Goal: Task Accomplishment & Management: Use online tool/utility

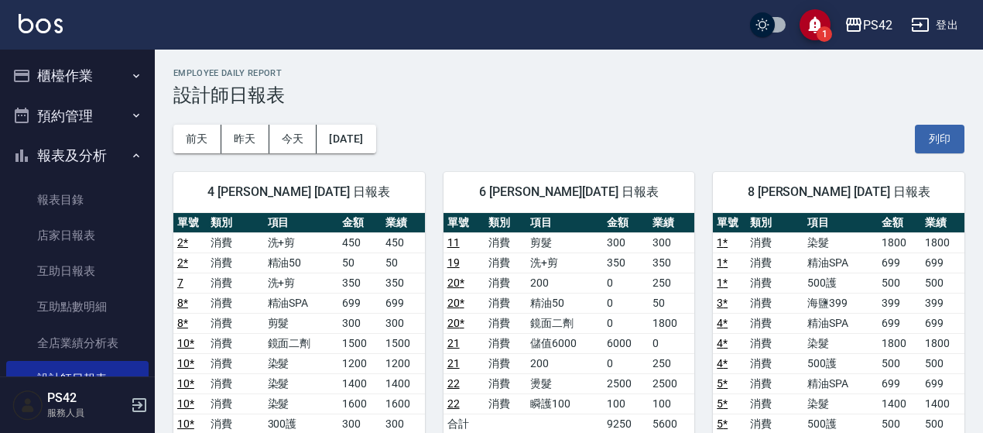
scroll to position [93, 0]
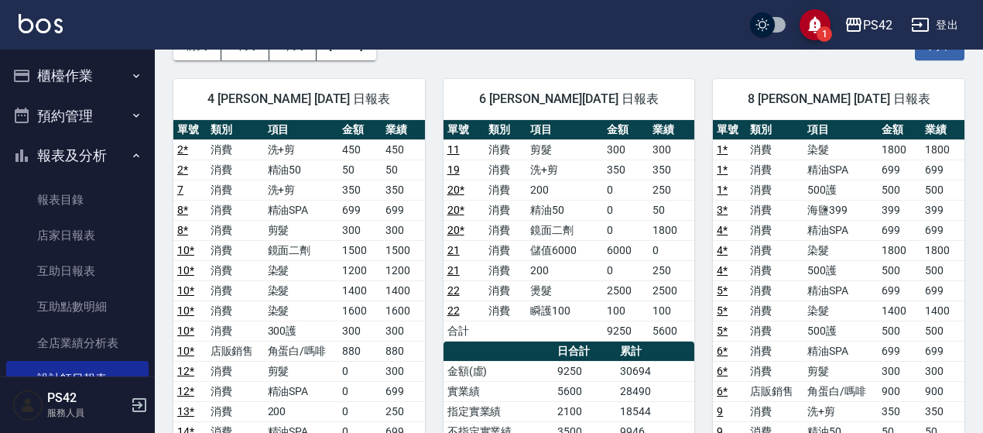
click at [60, 75] on button "櫃檯作業" at bounding box center [77, 76] width 142 height 40
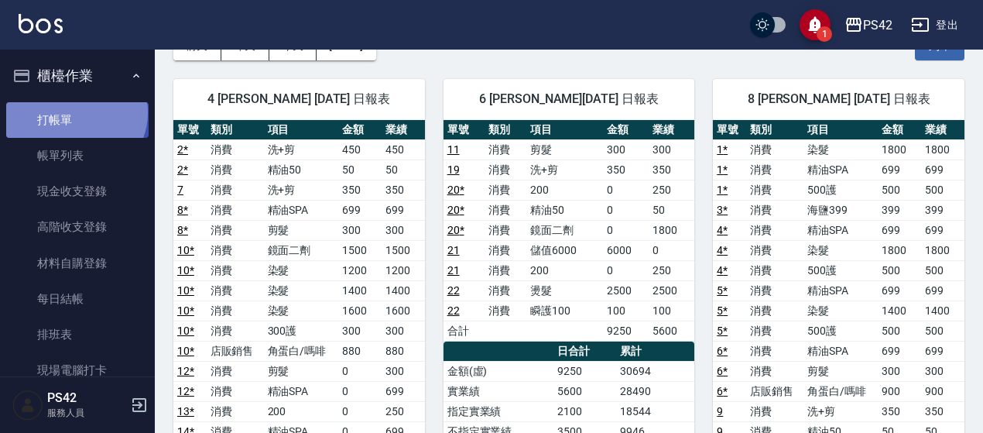
click at [74, 112] on link "打帳單" at bounding box center [77, 120] width 142 height 36
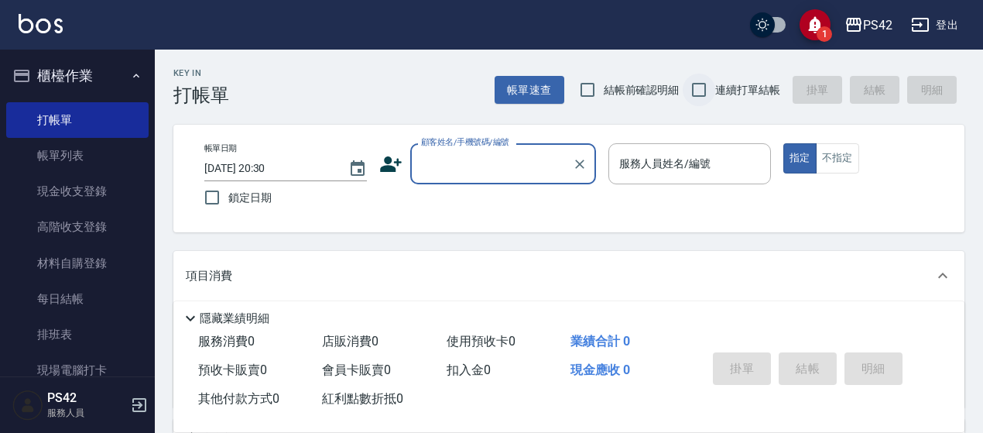
click at [707, 87] on input "連續打單結帳" at bounding box center [699, 90] width 33 height 33
checkbox input "true"
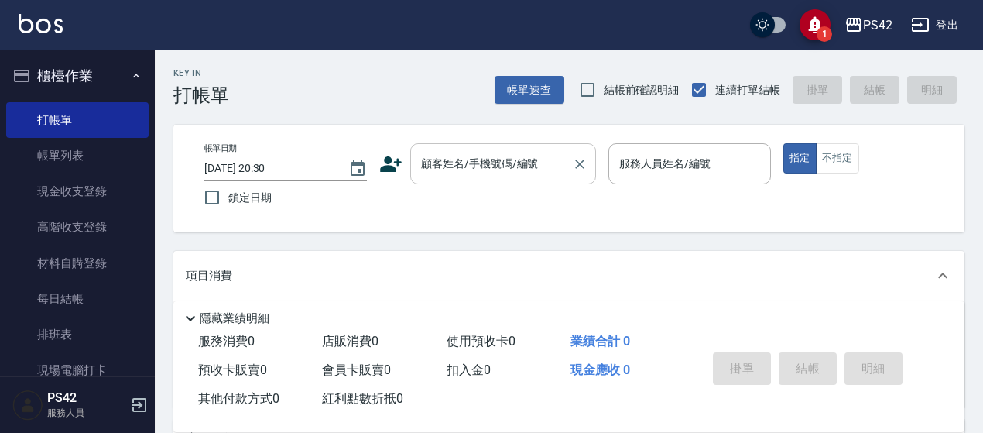
click at [484, 179] on div "顧客姓名/手機號碼/編號" at bounding box center [503, 163] width 186 height 41
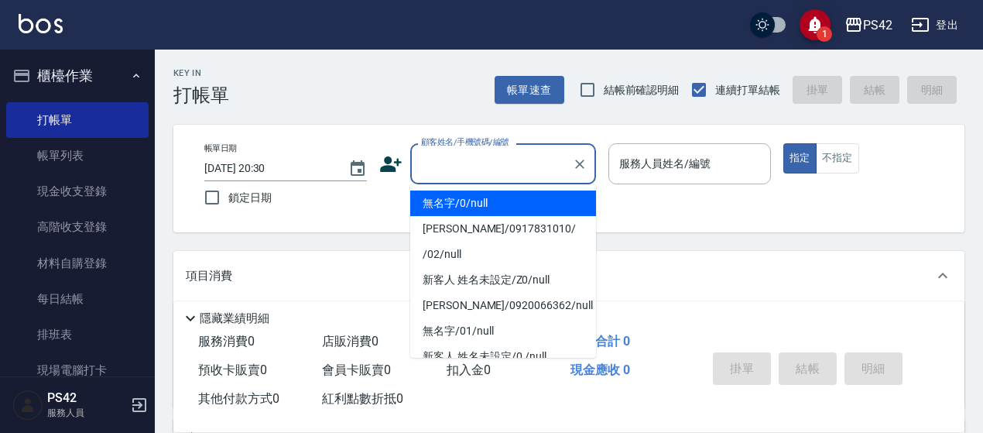
click at [497, 160] on input "顧客姓名/手機號碼/編號" at bounding box center [491, 163] width 149 height 27
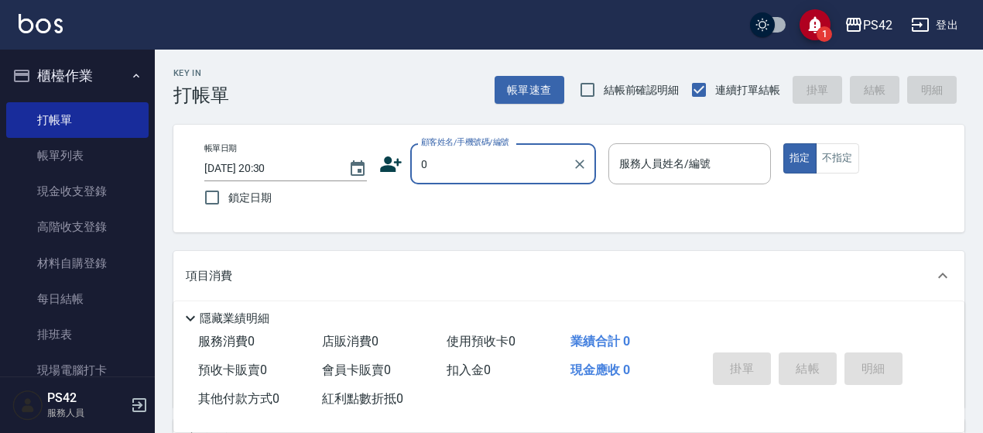
type input "無名字/0/null"
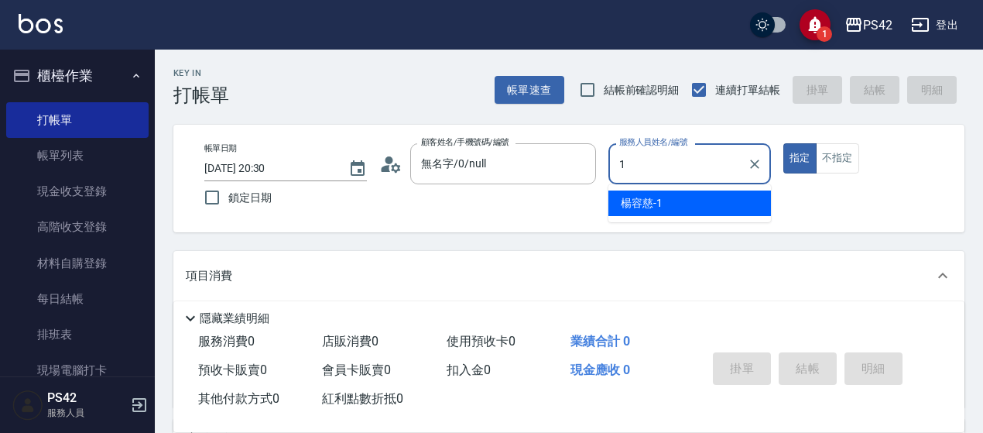
type input "1"
type button "true"
type input "[PERSON_NAME]-1"
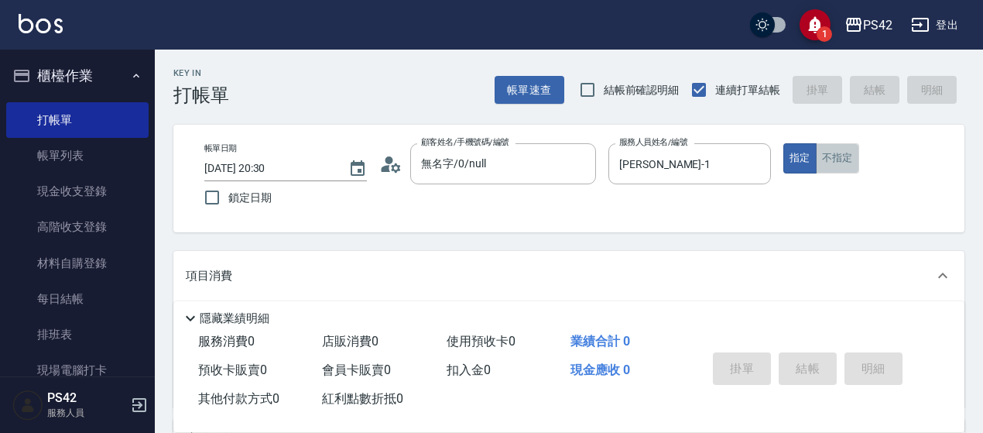
click at [846, 154] on button "不指定" at bounding box center [837, 158] width 43 height 30
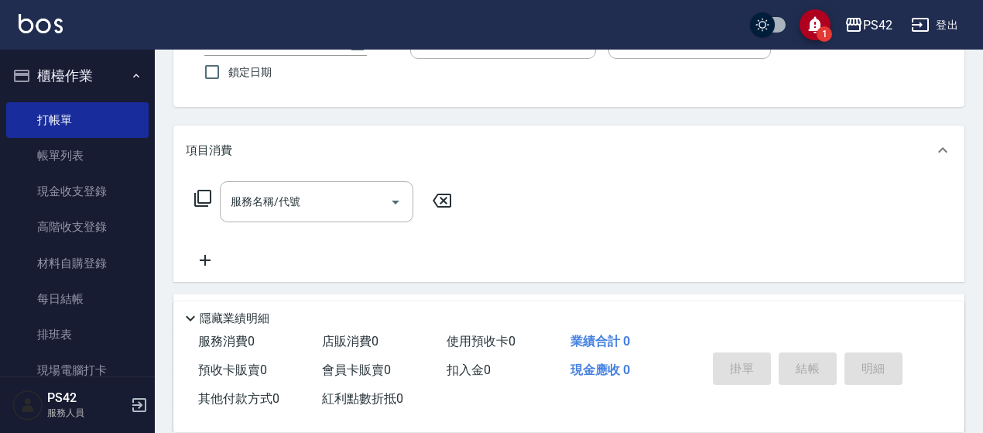
scroll to position [232, 0]
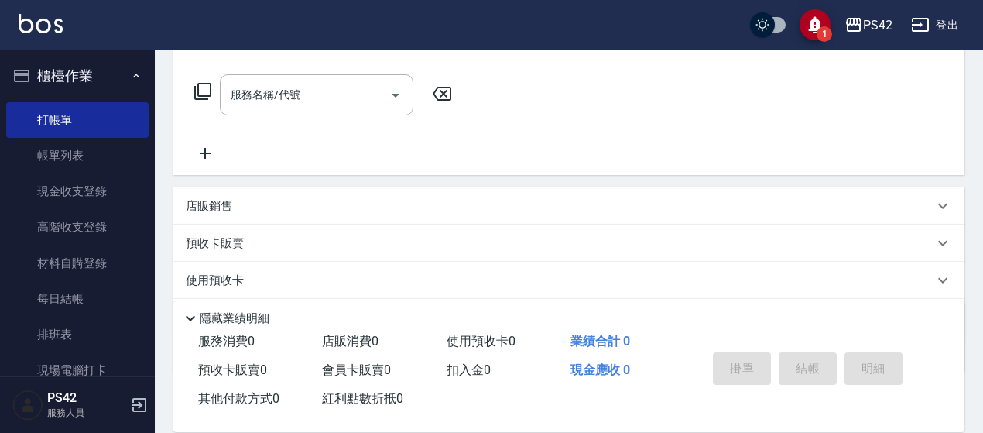
click at [289, 94] on input "服務名稱/代號" at bounding box center [305, 94] width 156 height 27
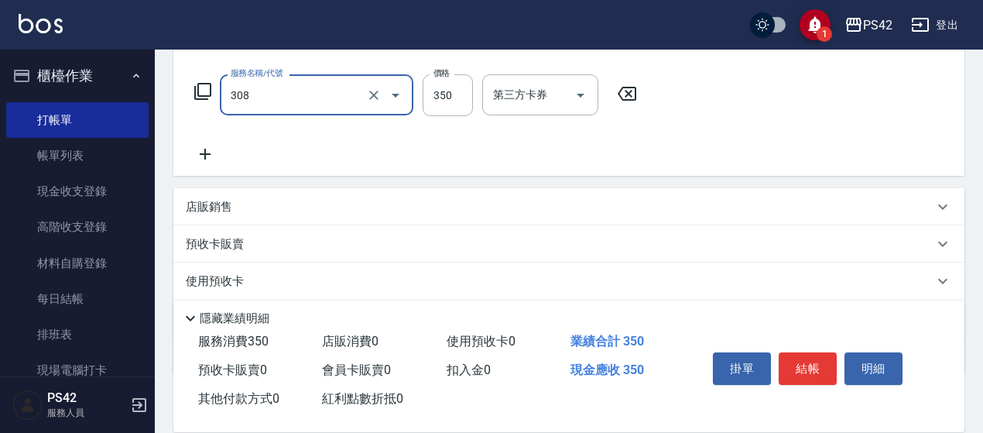
type input "洗+剪(308)"
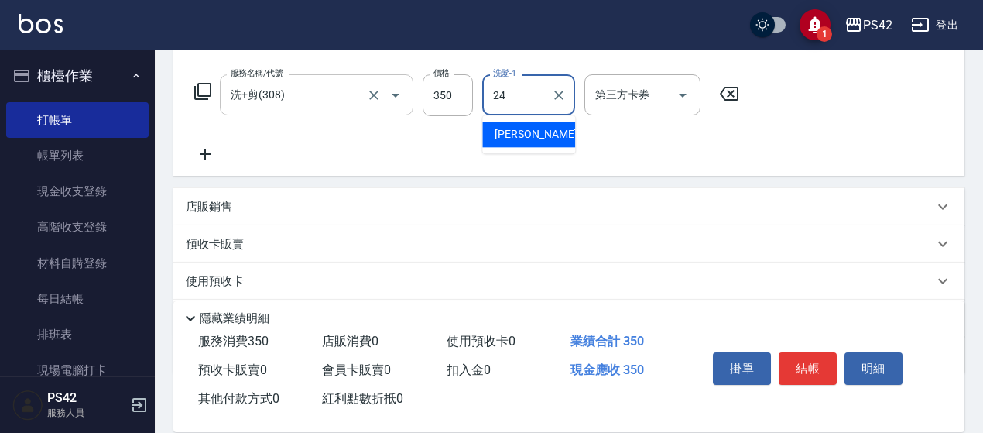
type input "[PERSON_NAME]-24"
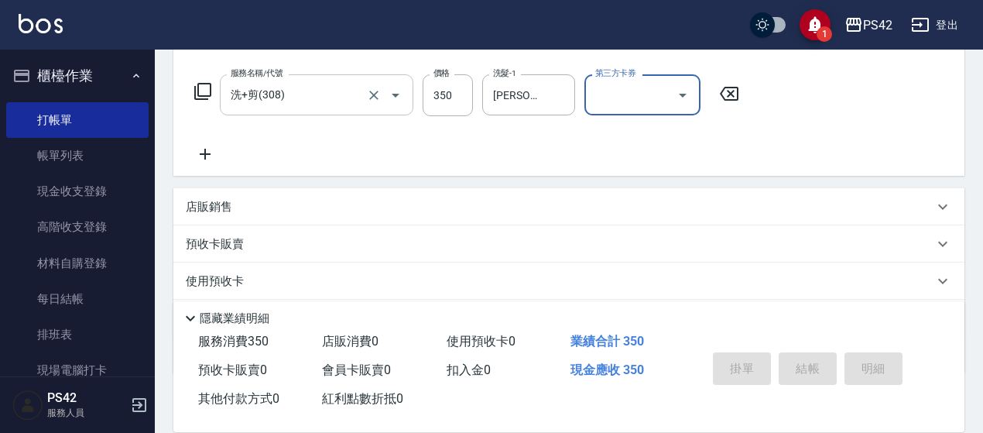
type input "[DATE] 20:35"
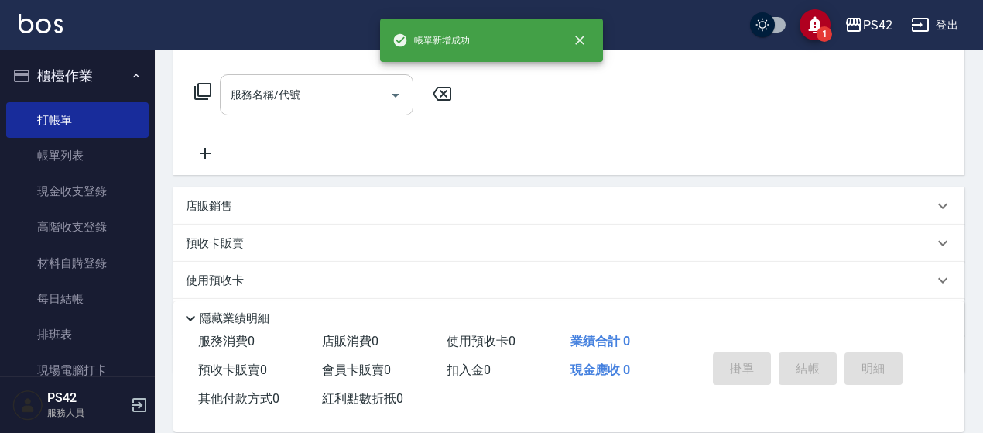
scroll to position [0, 0]
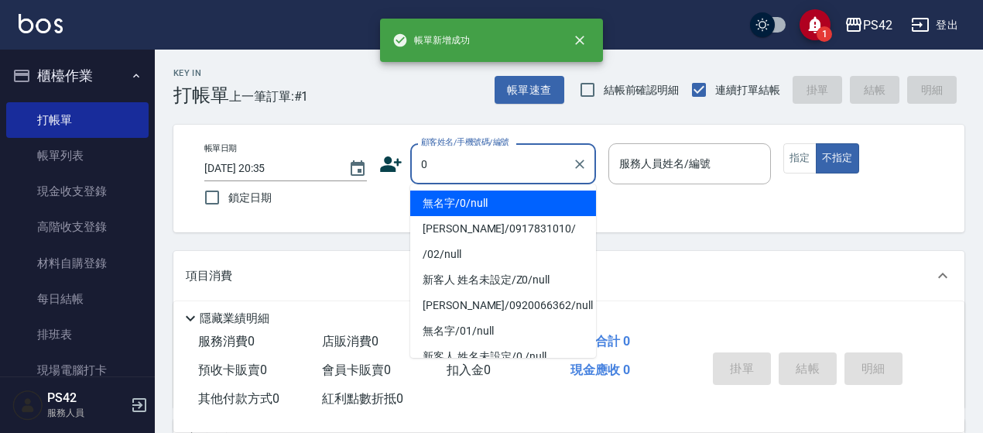
type input "無名字/0/null"
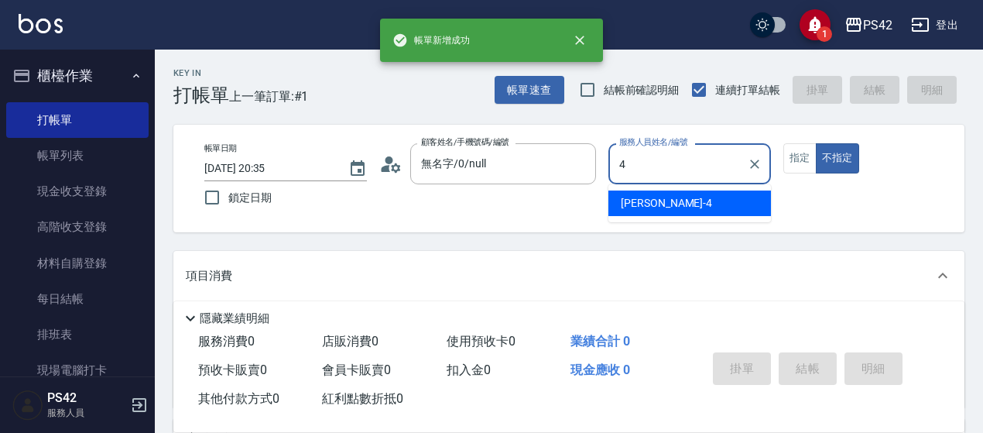
type input "[PERSON_NAME]-4"
type button "false"
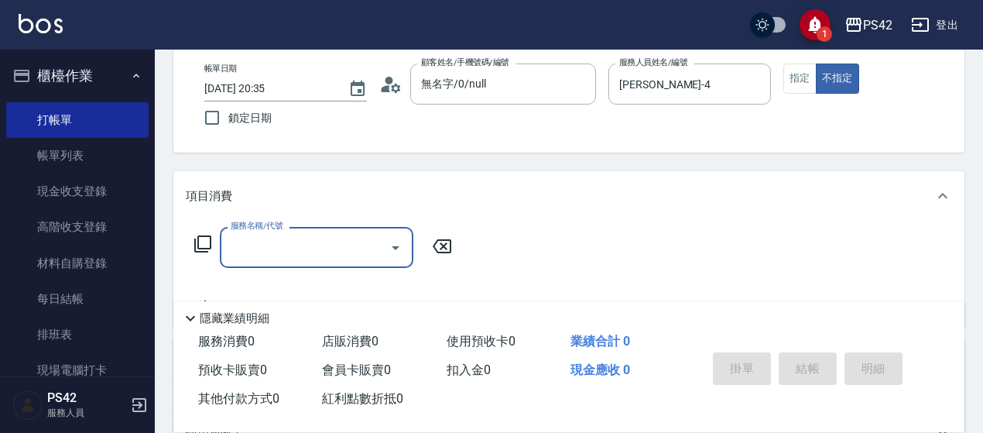
scroll to position [232, 0]
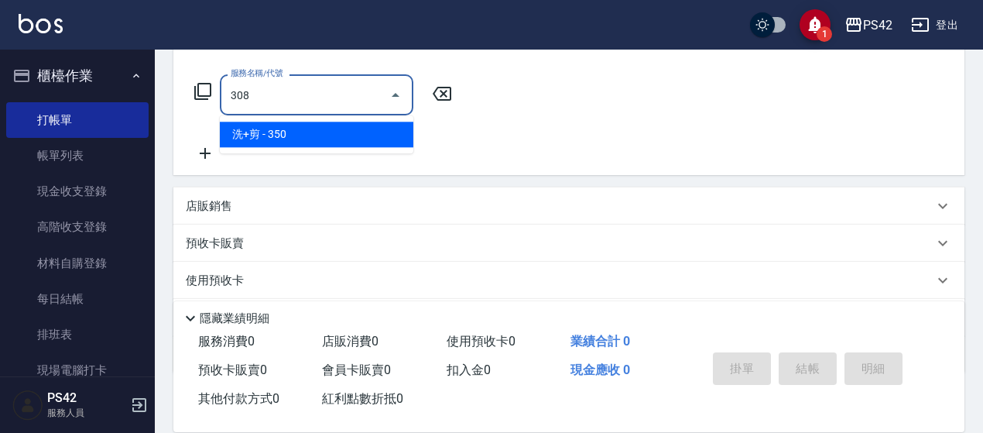
type input "洗+剪(308)"
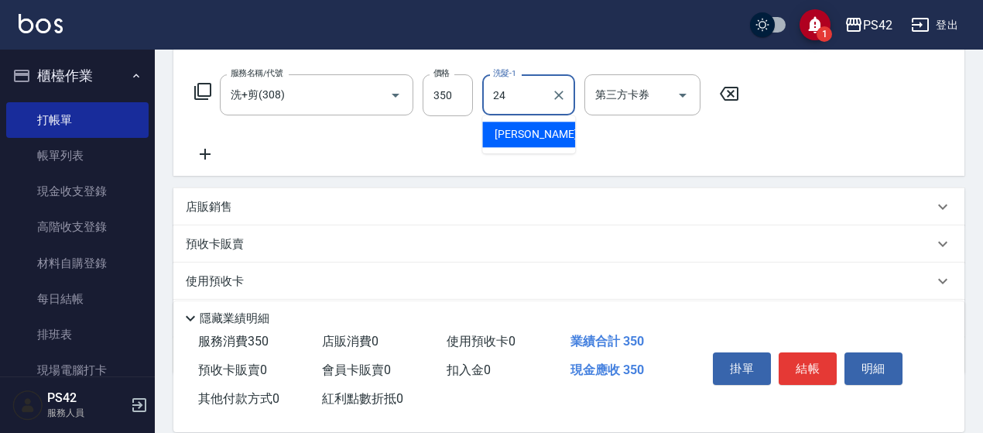
type input "[PERSON_NAME]-24"
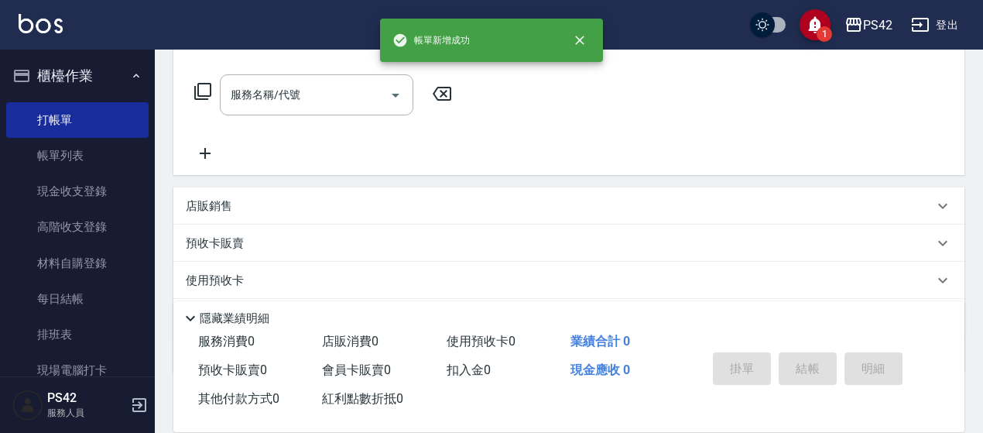
scroll to position [0, 0]
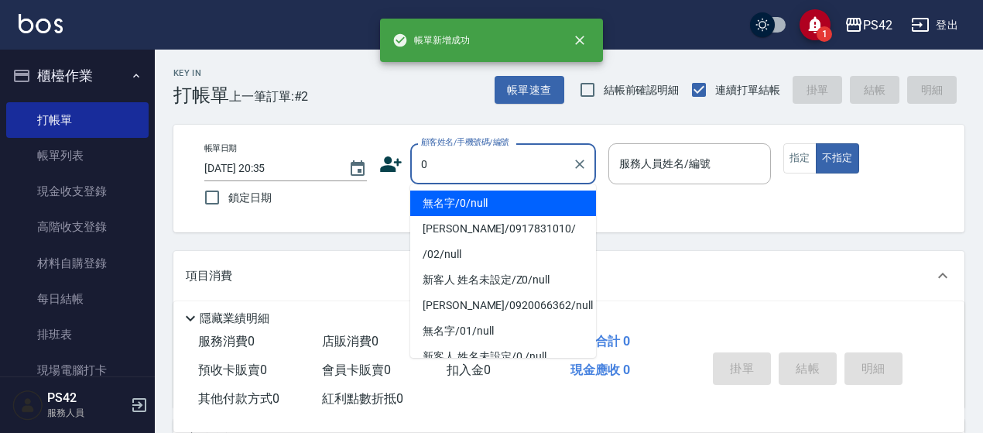
type input "無名字/0/null"
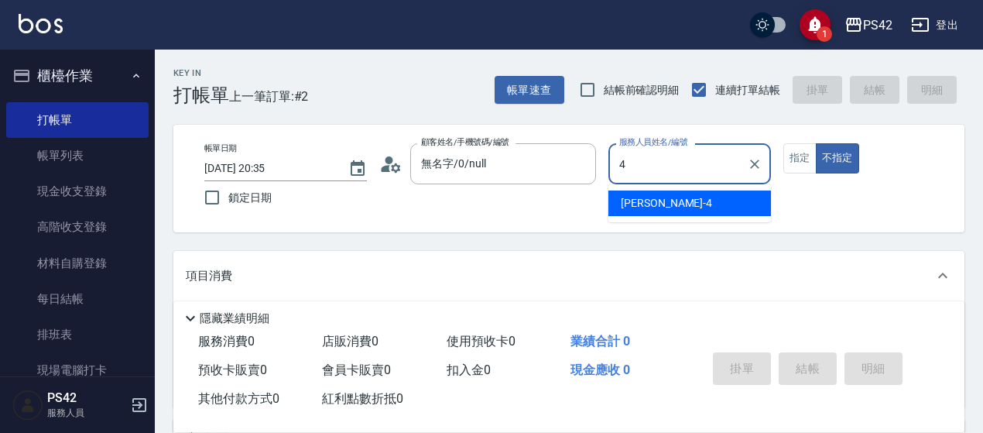
type input "[PERSON_NAME]-4"
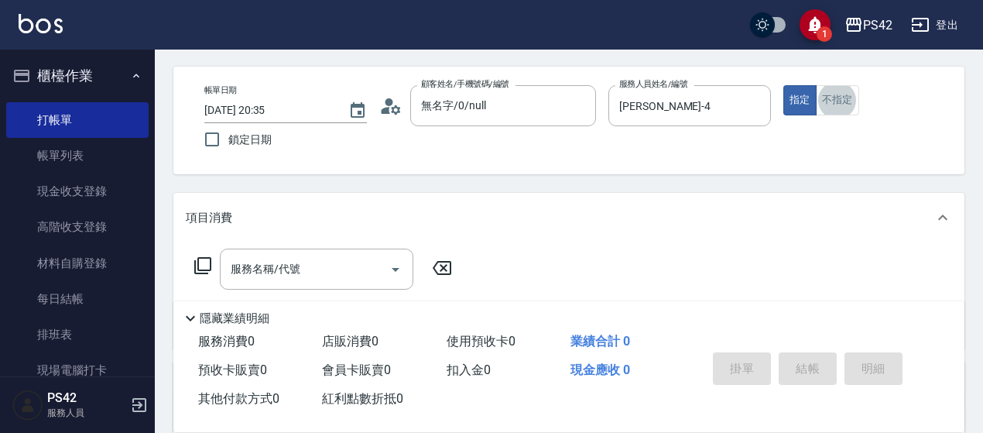
scroll to position [155, 0]
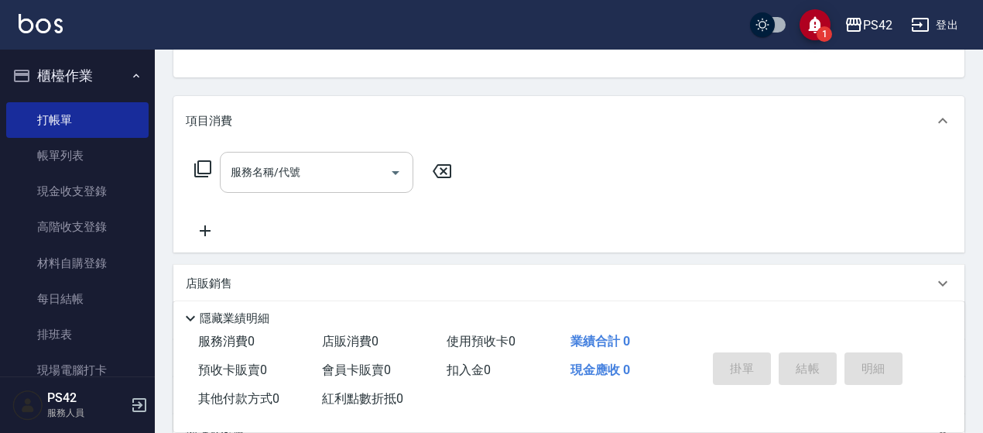
click at [293, 173] on input "服務名稱/代號" at bounding box center [305, 172] width 156 height 27
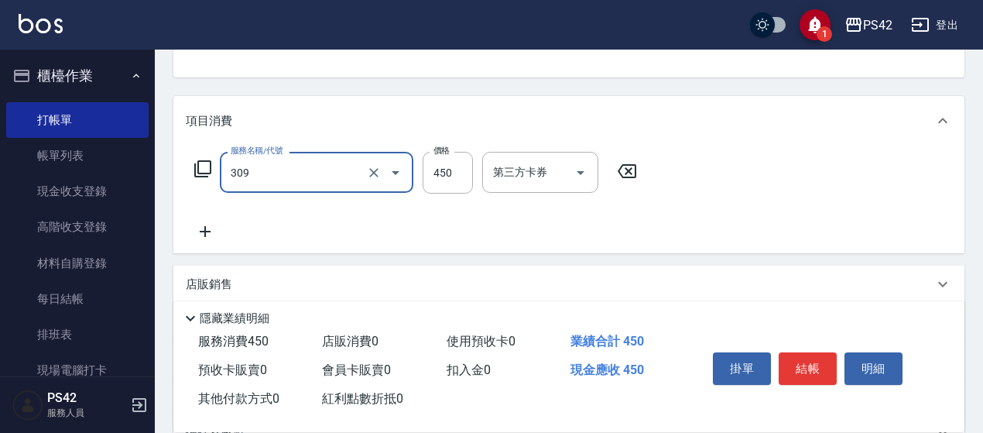
type input "洗+剪(309)"
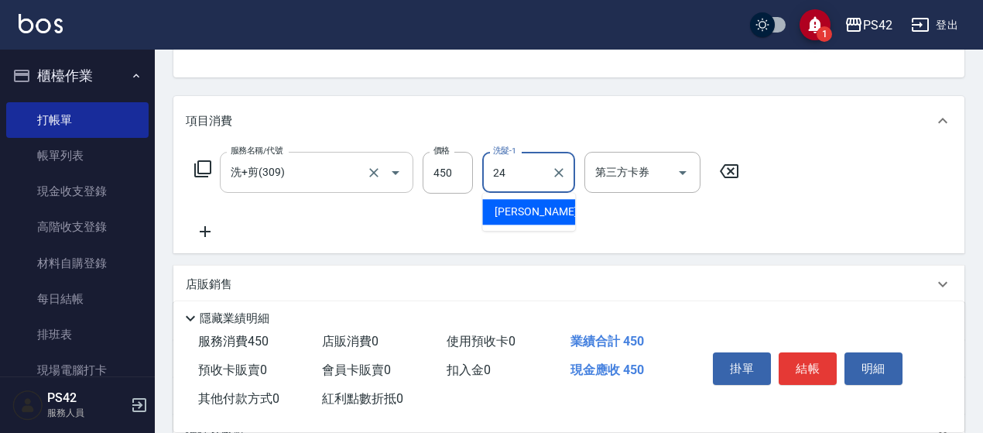
type input "[PERSON_NAME]-24"
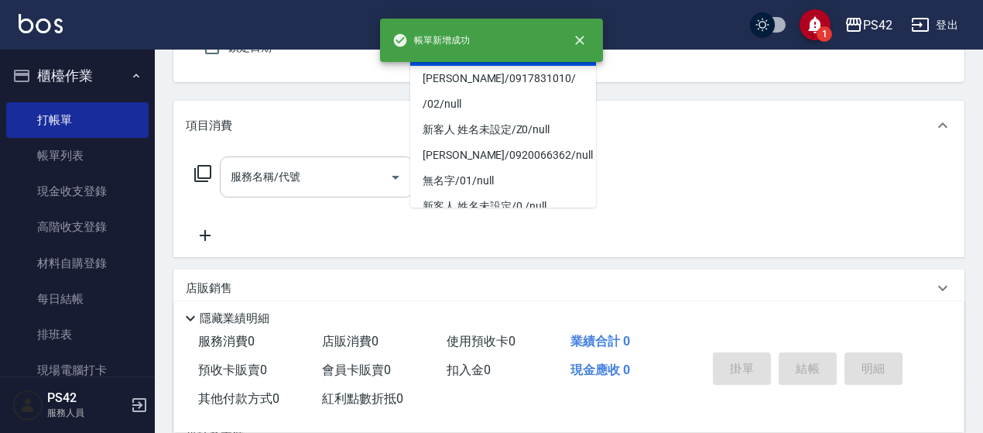
type input "無名字/0/null"
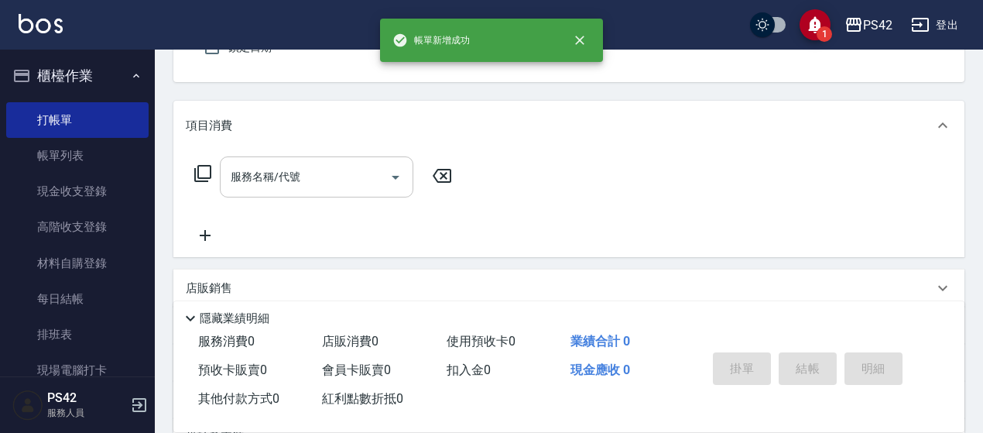
type input "[PERSON_NAME]-4"
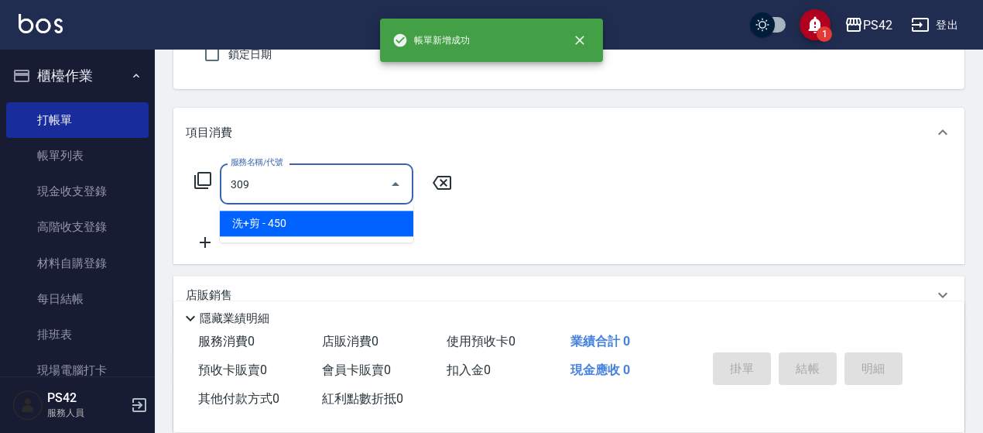
type input "洗+剪(309)"
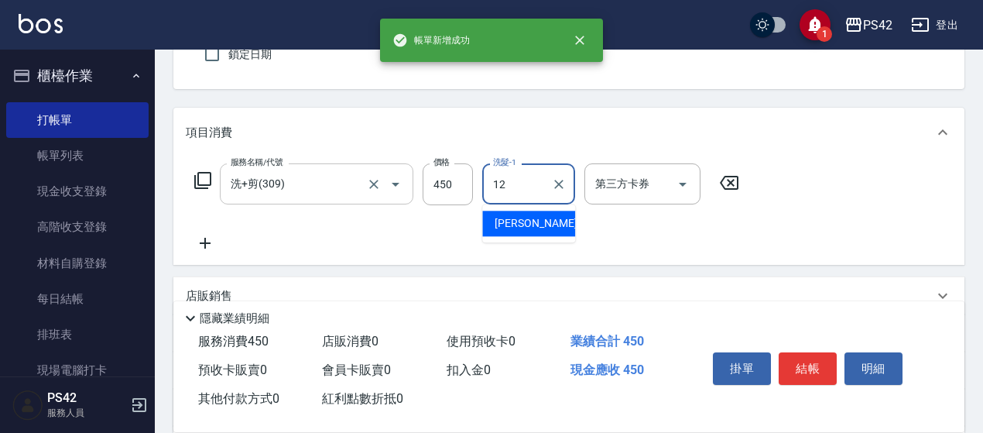
type input "[PERSON_NAME]-12"
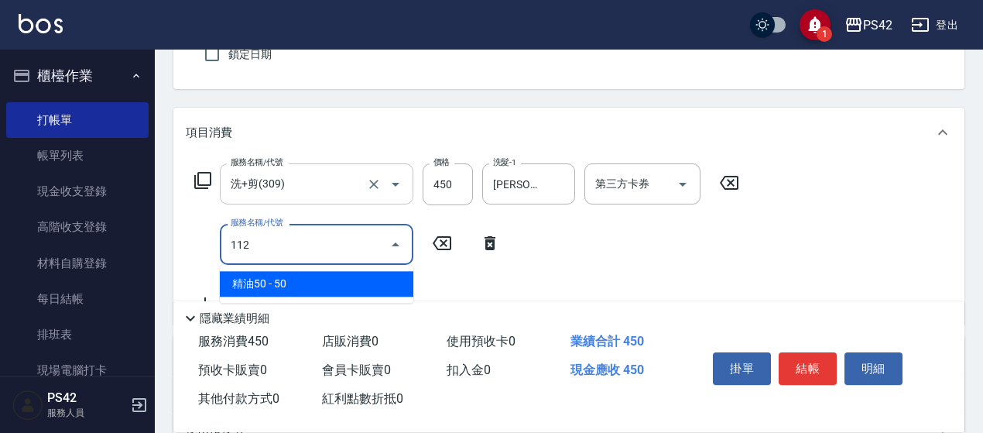
type input "精油50(112)"
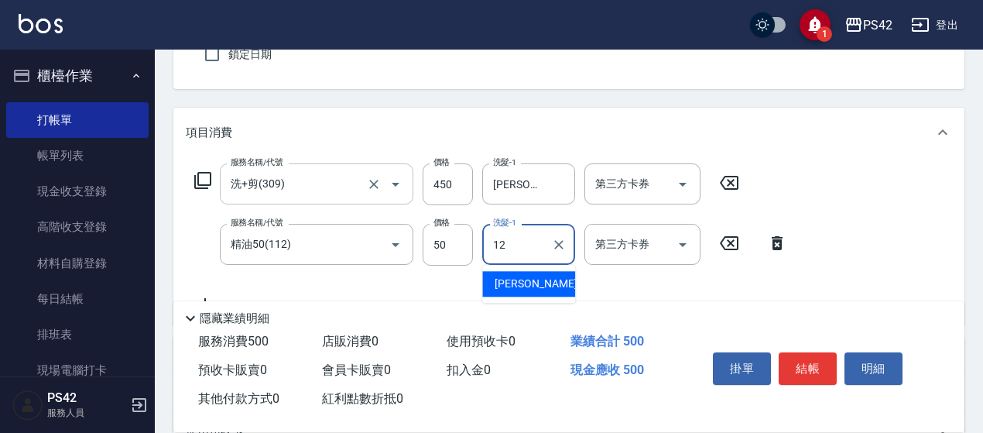
type input "[PERSON_NAME]-12"
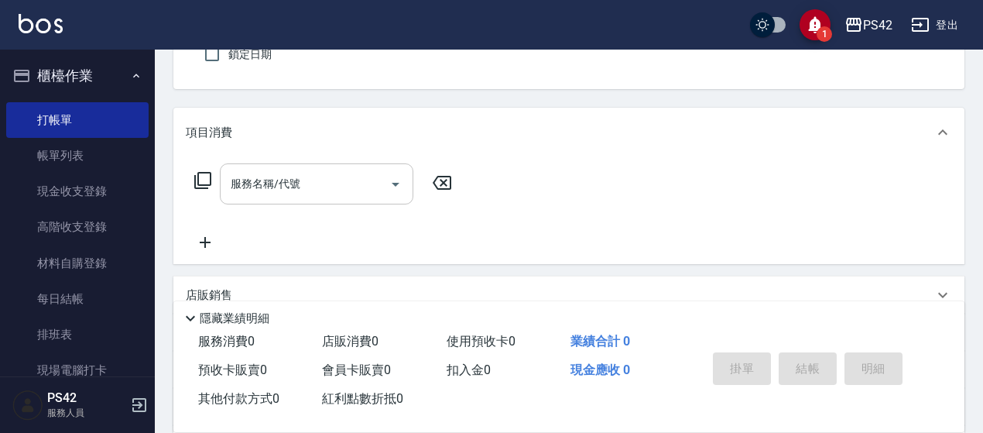
type input "0"
type input "1"
type input "無名字/0/null"
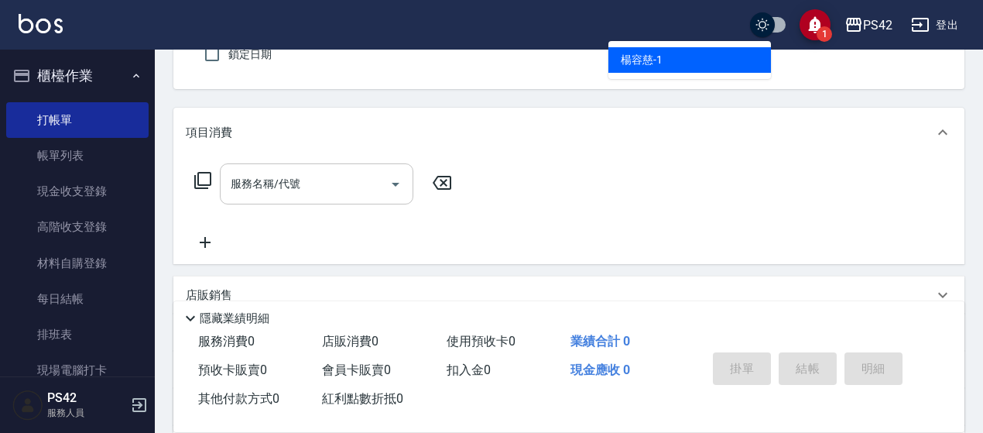
type input "[PERSON_NAME]-1"
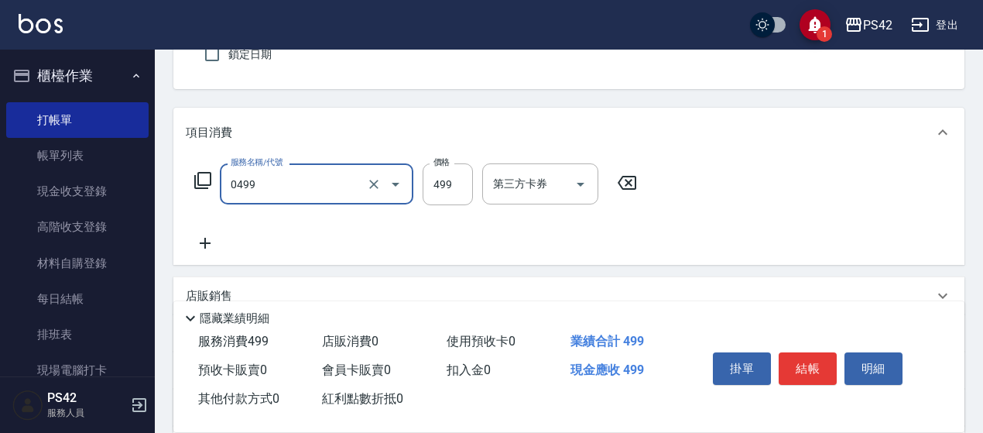
type input "[PERSON_NAME]499(0499)"
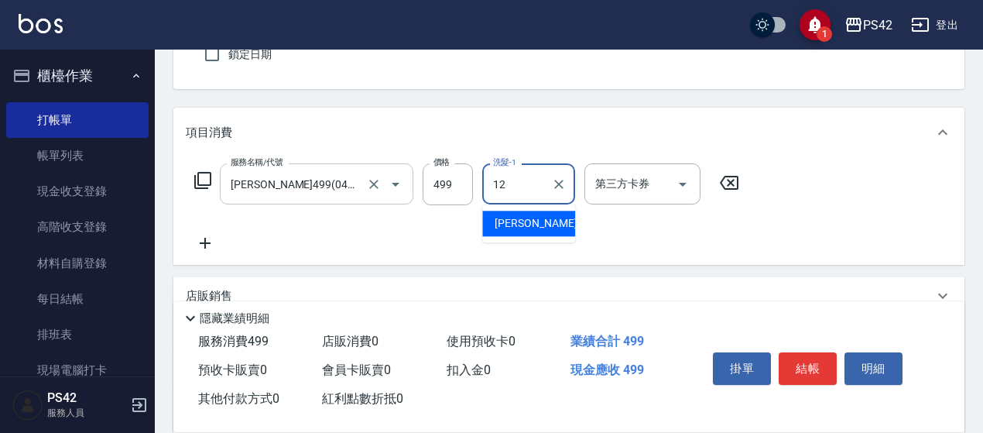
type input "[PERSON_NAME]-12"
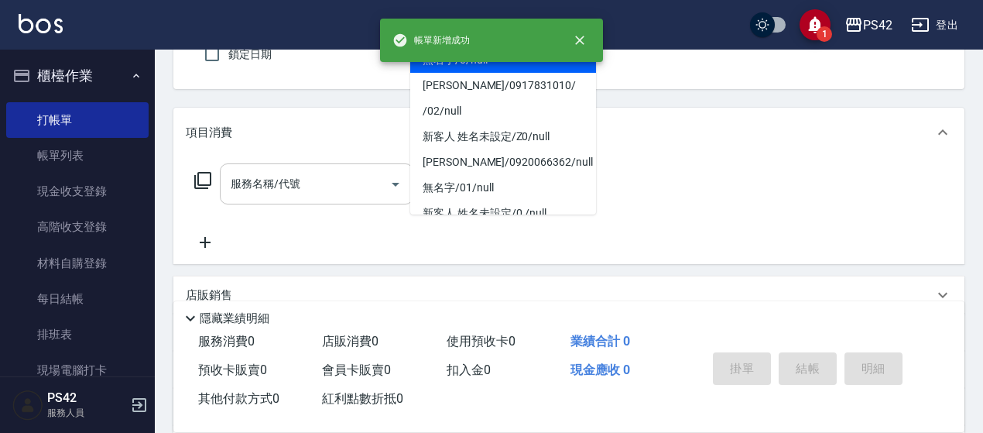
type input "無名字/0/null"
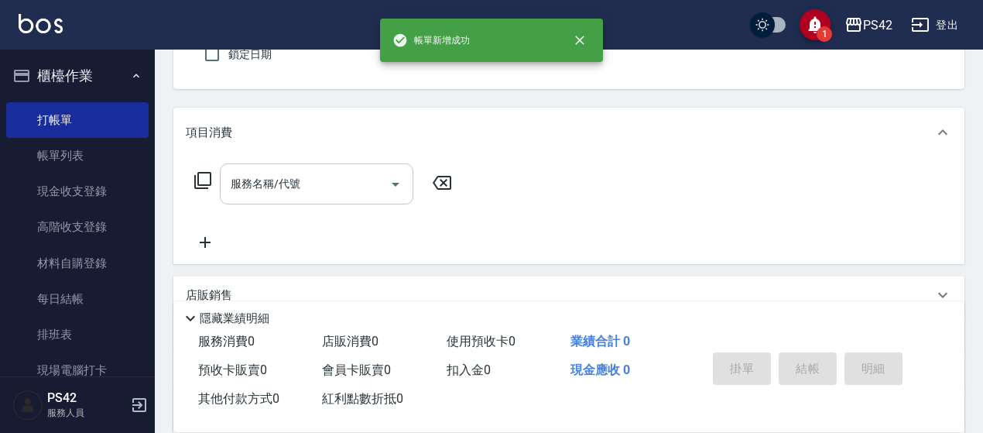
type input "[PERSON_NAME]-4"
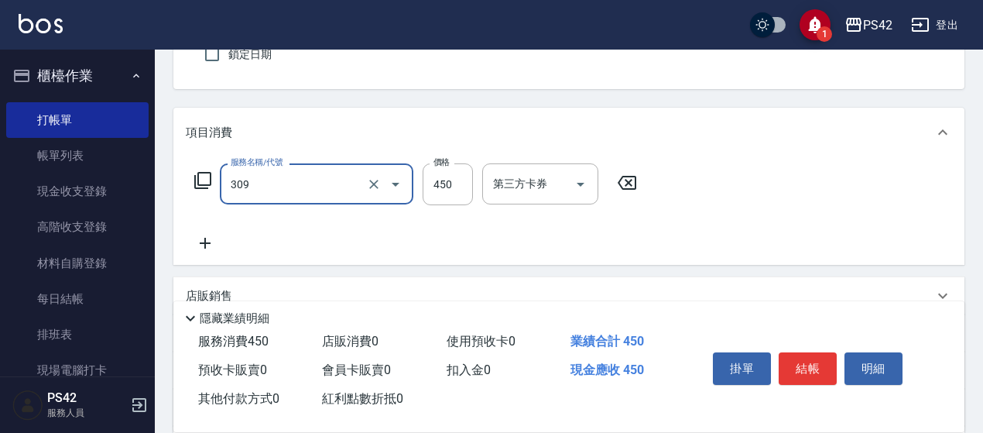
type input "洗+剪(309)"
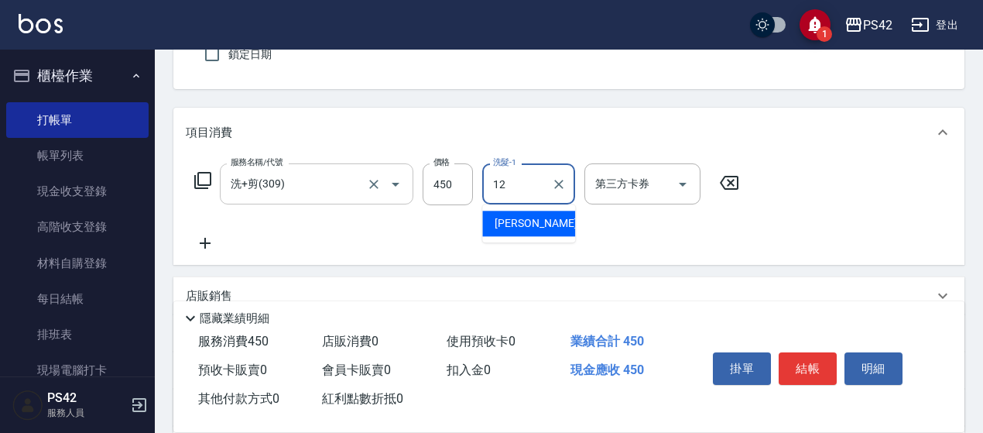
type input "[PERSON_NAME]-12"
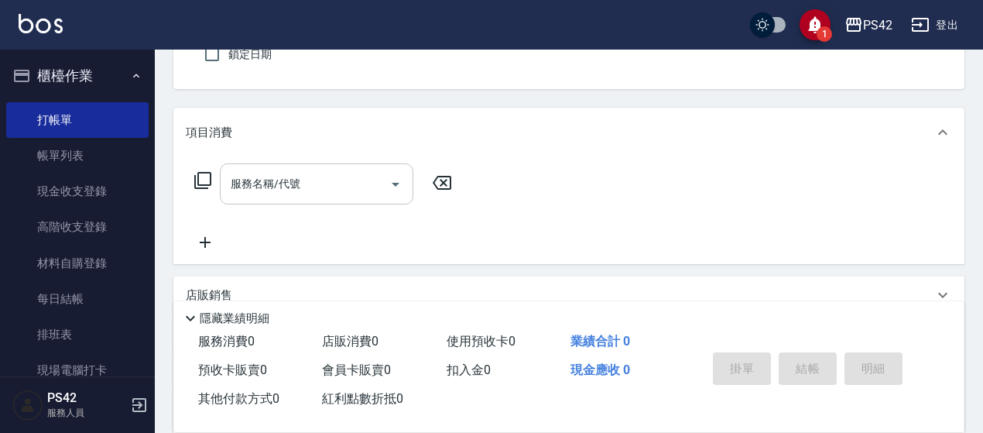
type input "無名字/0/null"
type input "[PERSON_NAME]-4"
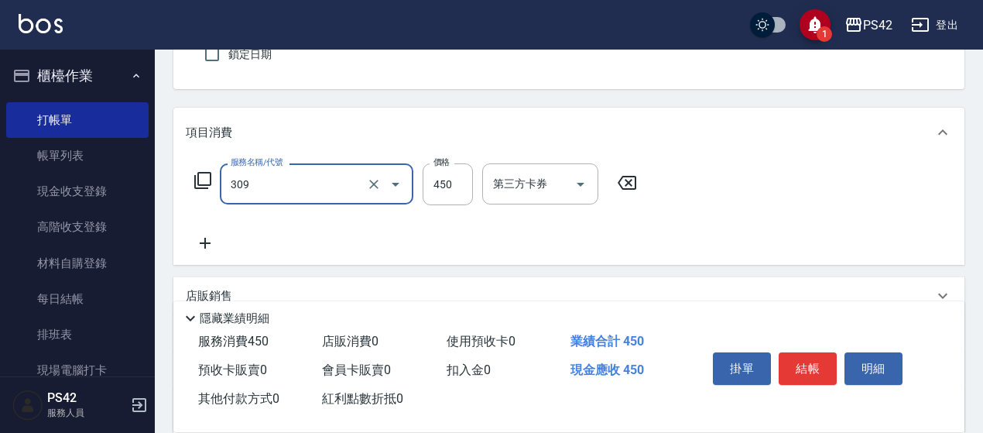
type input "洗+剪(309)"
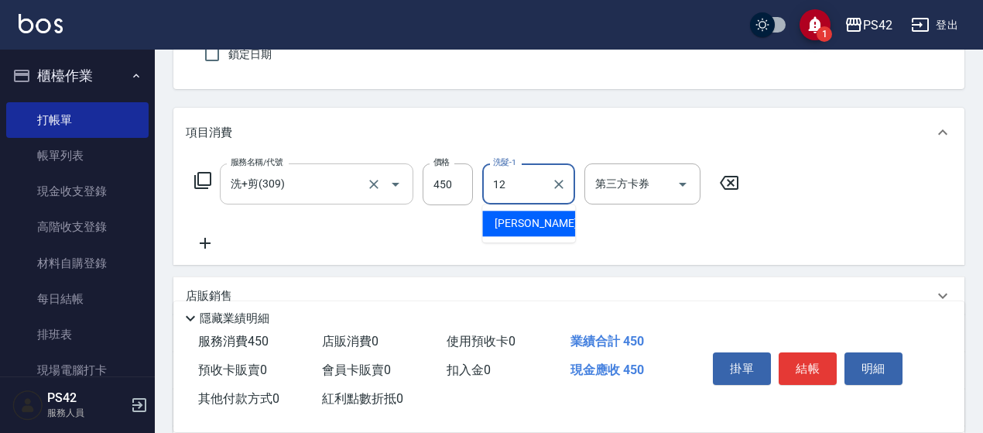
type input "[PERSON_NAME]-12"
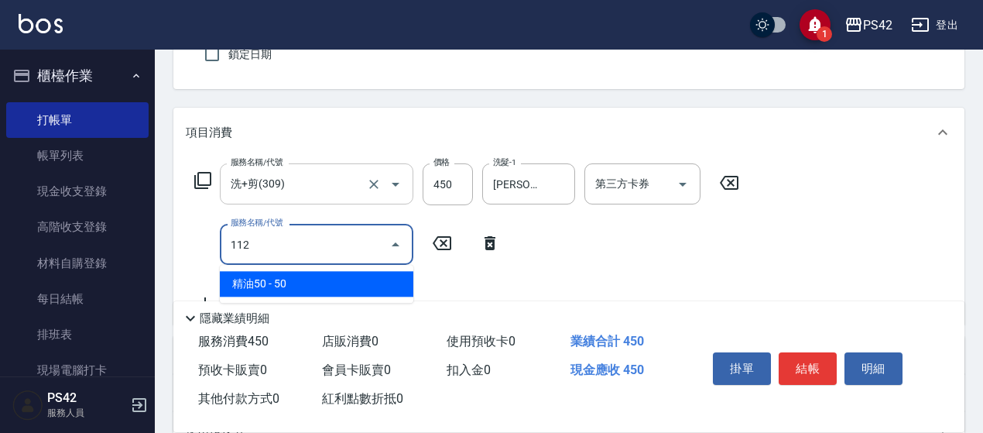
type input "精油50(112)"
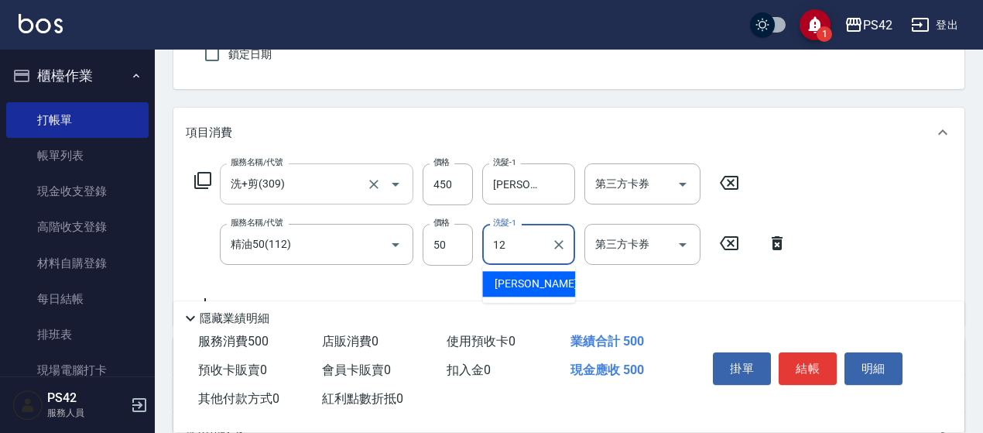
type input "[PERSON_NAME]-12"
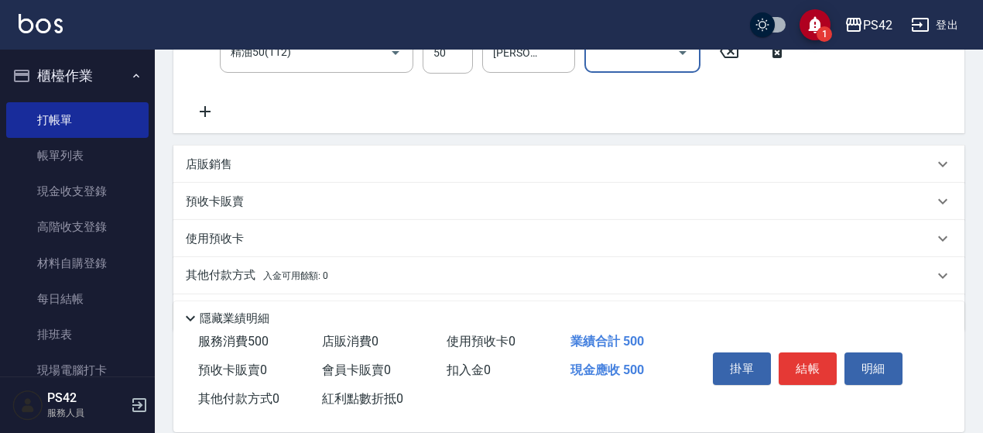
scroll to position [381, 0]
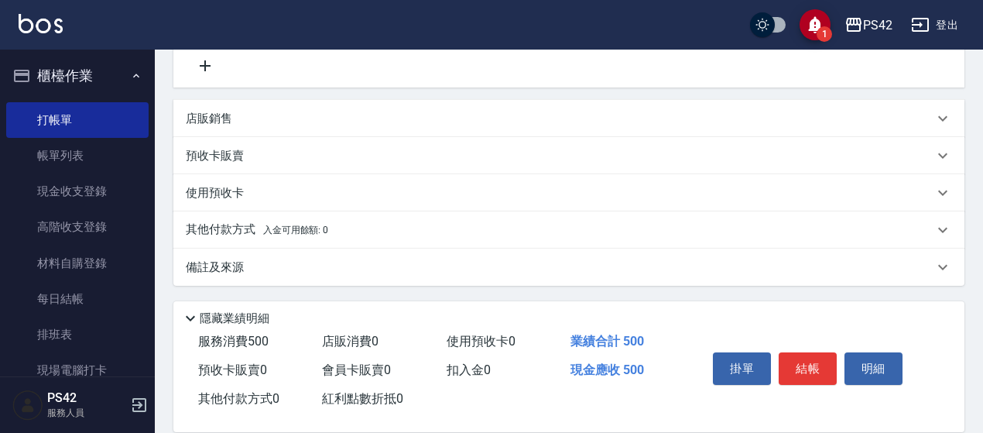
click at [293, 125] on div "店販銷售" at bounding box center [560, 119] width 748 height 16
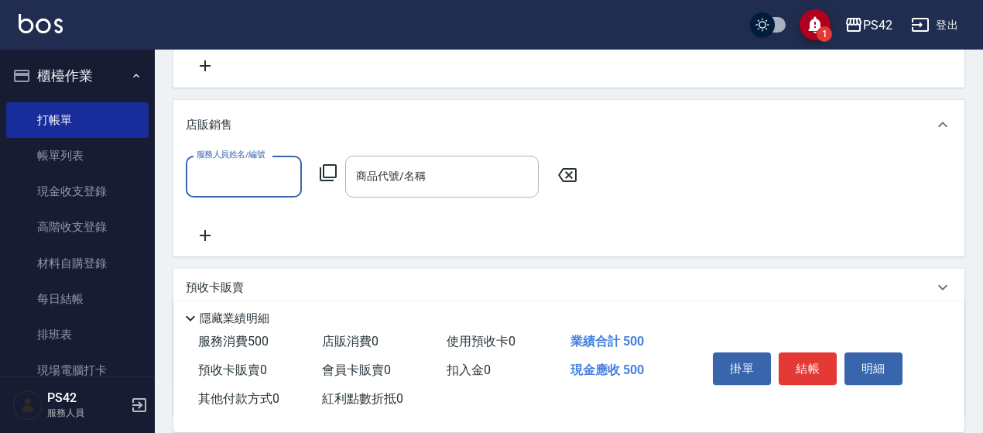
scroll to position [0, 0]
type input "[PERSON_NAME]-4"
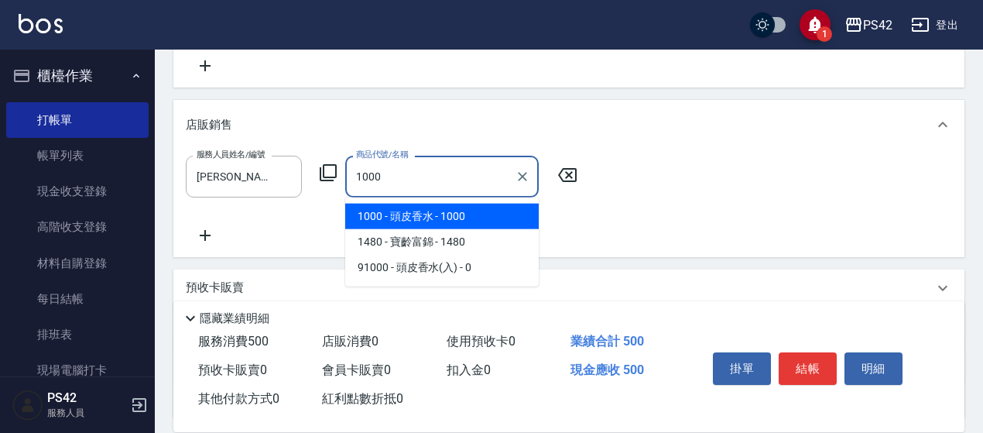
type input "頭皮香水"
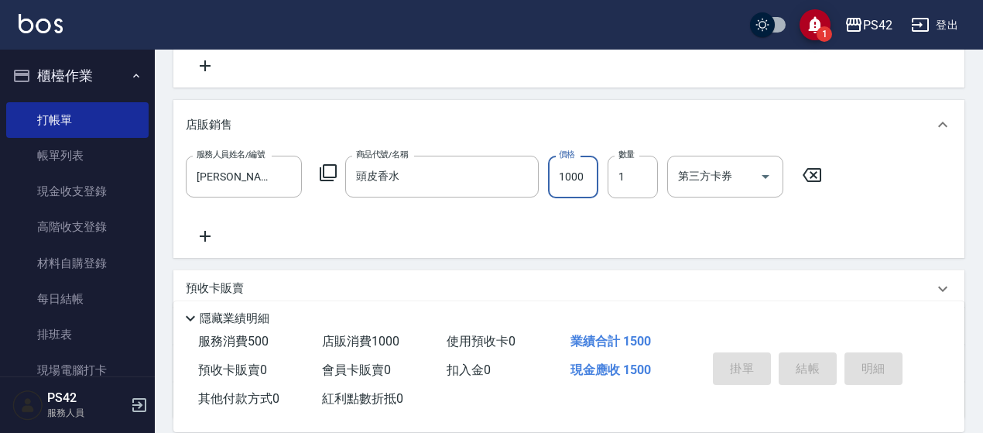
type input "[DATE] 20:36"
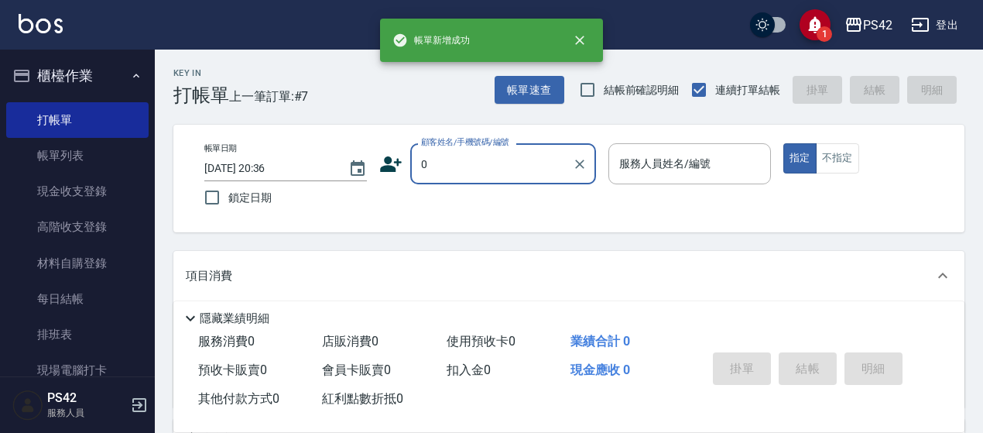
type input "無名字/0/null"
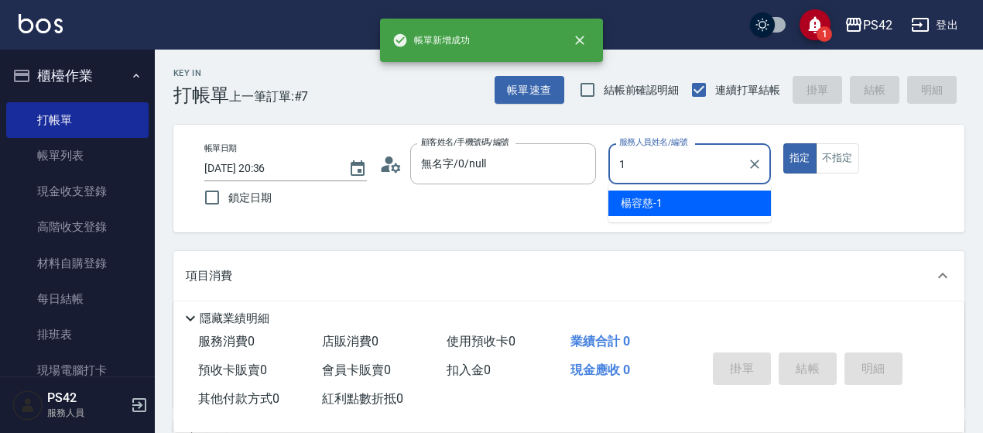
type input "[PERSON_NAME]-1"
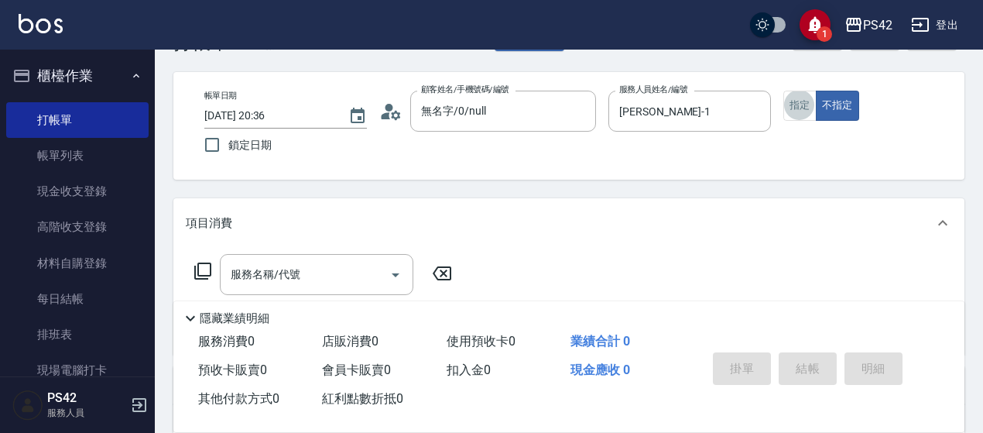
scroll to position [77, 0]
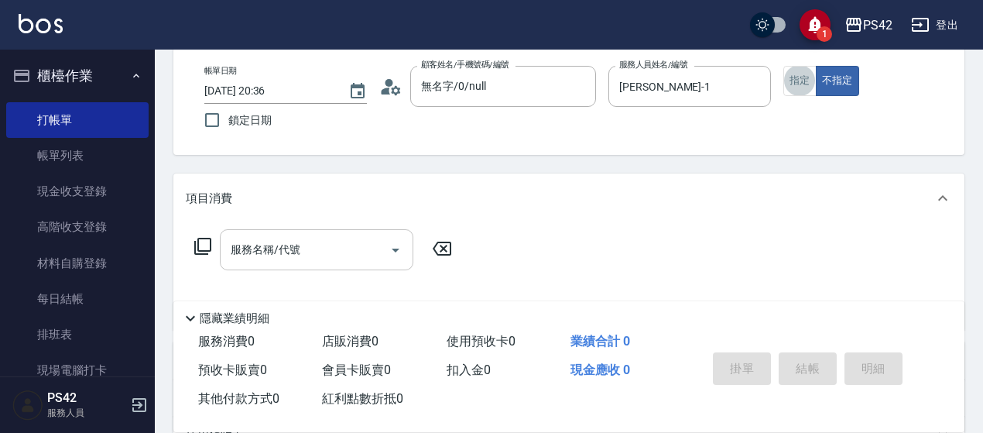
drag, startPoint x: 260, startPoint y: 269, endPoint x: 269, endPoint y: 257, distance: 15.5
click at [265, 264] on div "服務名稱/代號" at bounding box center [316, 249] width 193 height 41
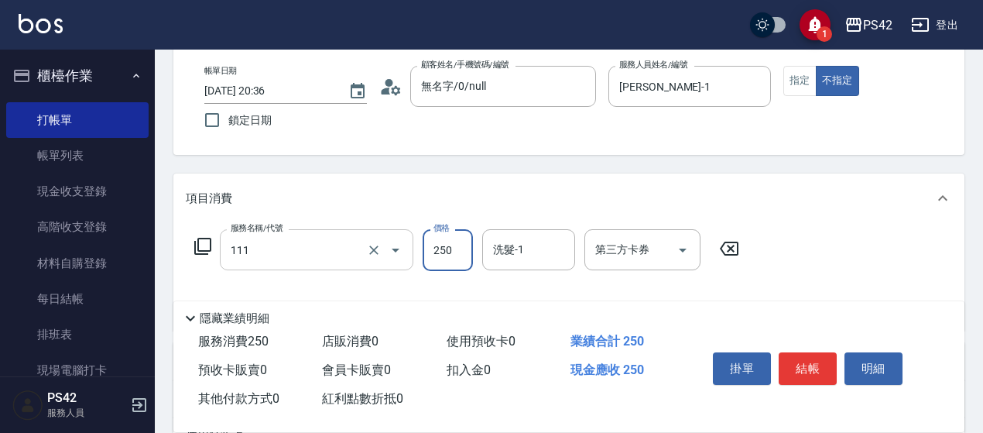
type input "200(111)"
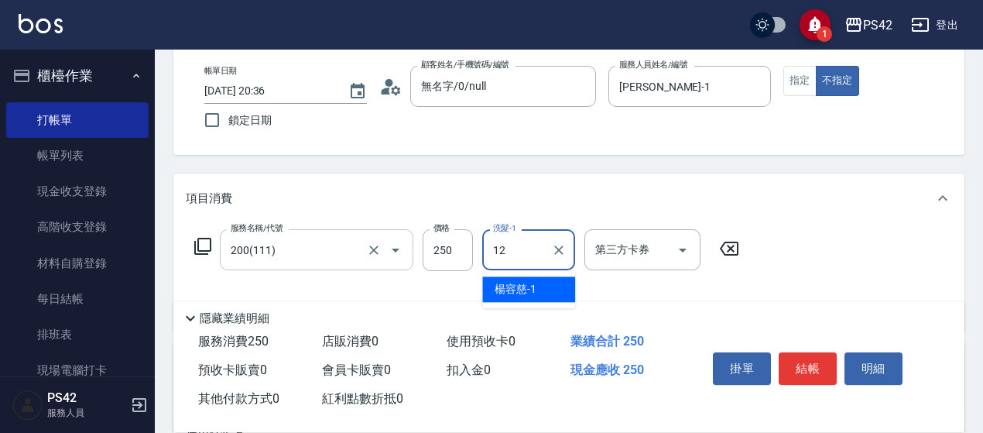
type input "[PERSON_NAME]-12"
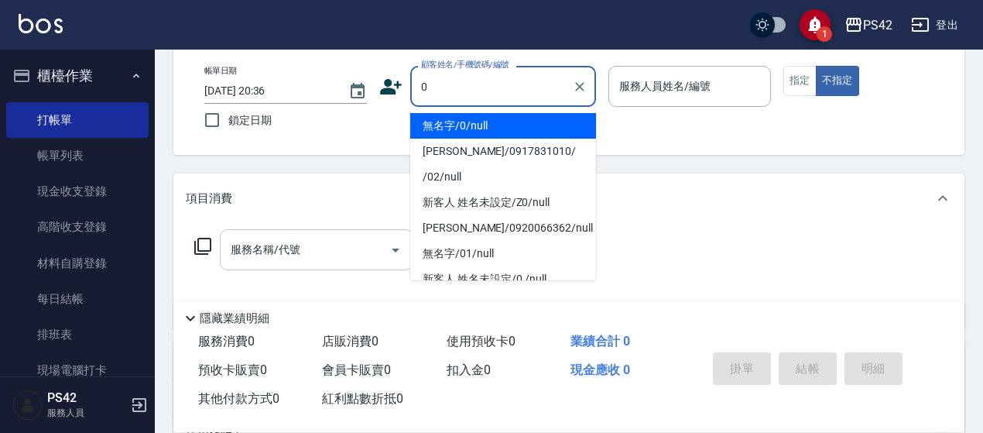
type input "無名字/0/null"
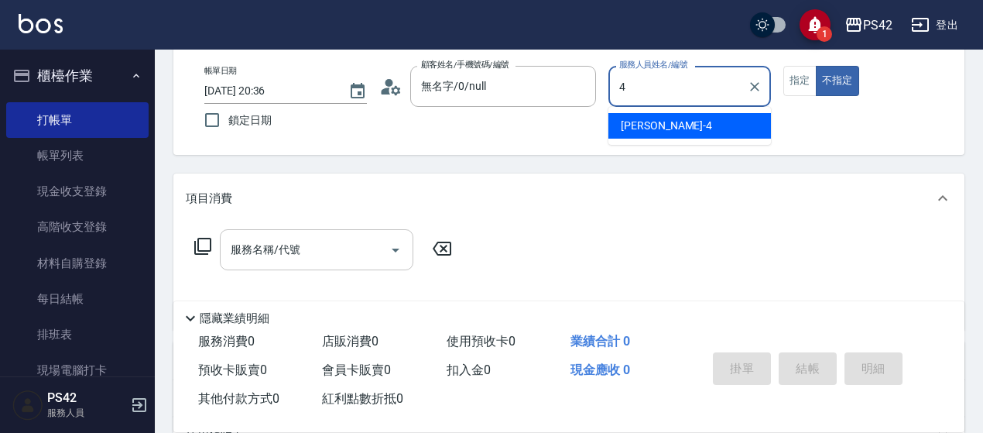
type input "[PERSON_NAME]-4"
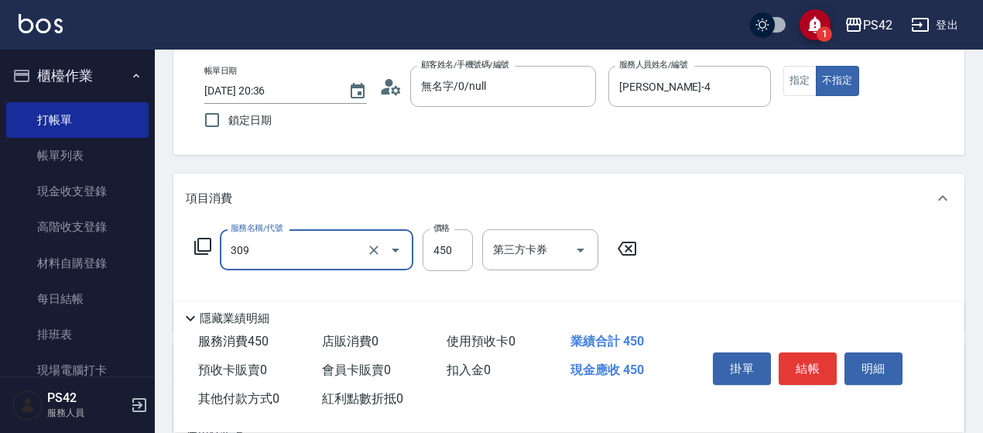
type input "洗+剪(309)"
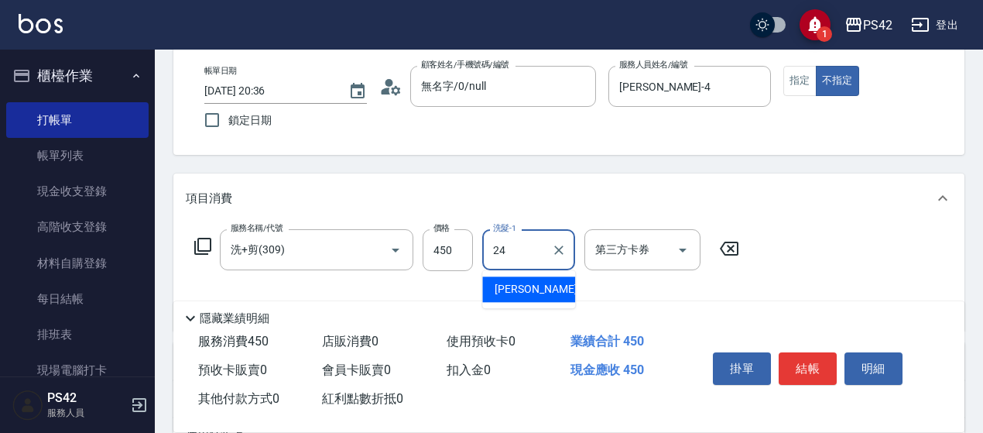
type input "[PERSON_NAME]-24"
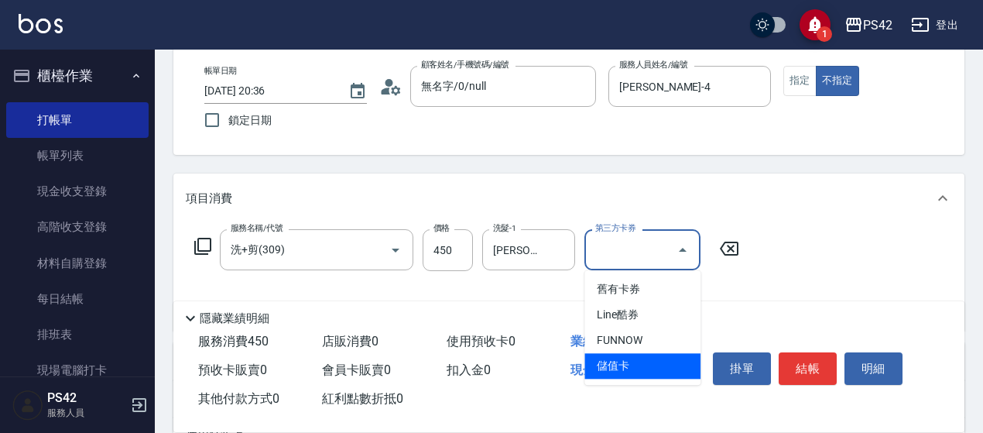
type input "儲值卡"
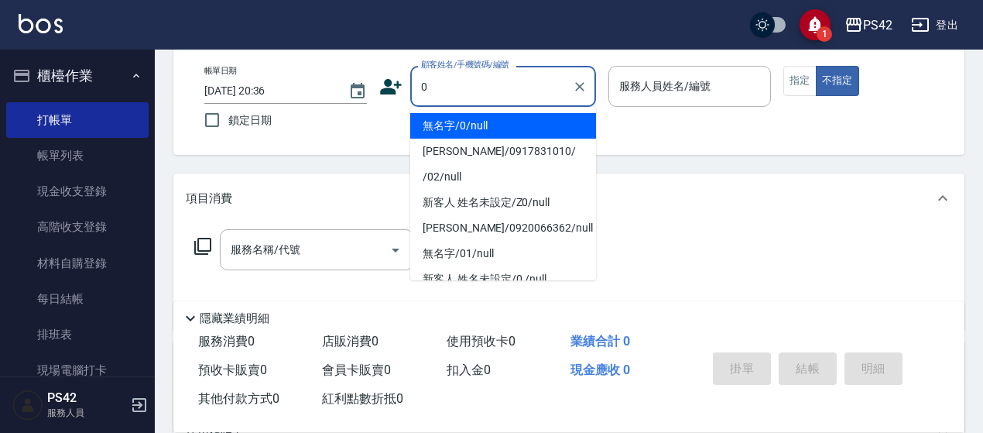
type input "無名字/0/null"
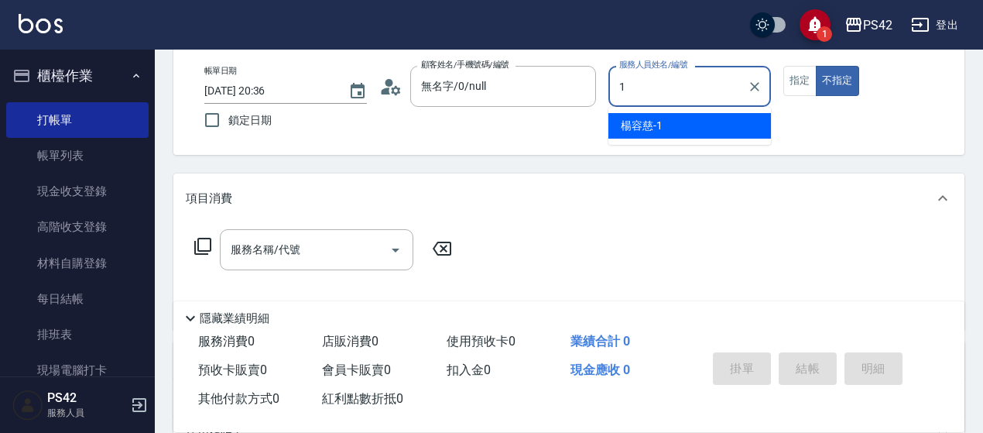
type input "[PERSON_NAME]-1"
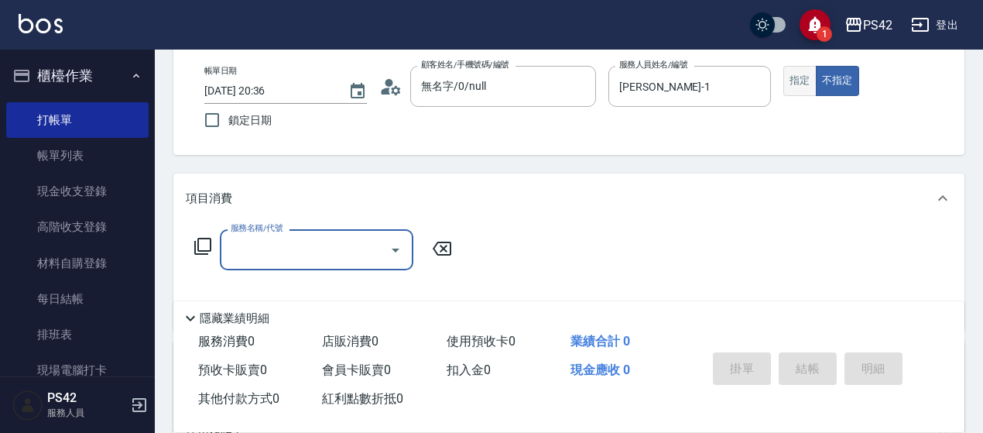
drag, startPoint x: 809, startPoint y: 89, endPoint x: 800, endPoint y: 87, distance: 9.4
click at [808, 87] on button "指定" at bounding box center [799, 81] width 33 height 30
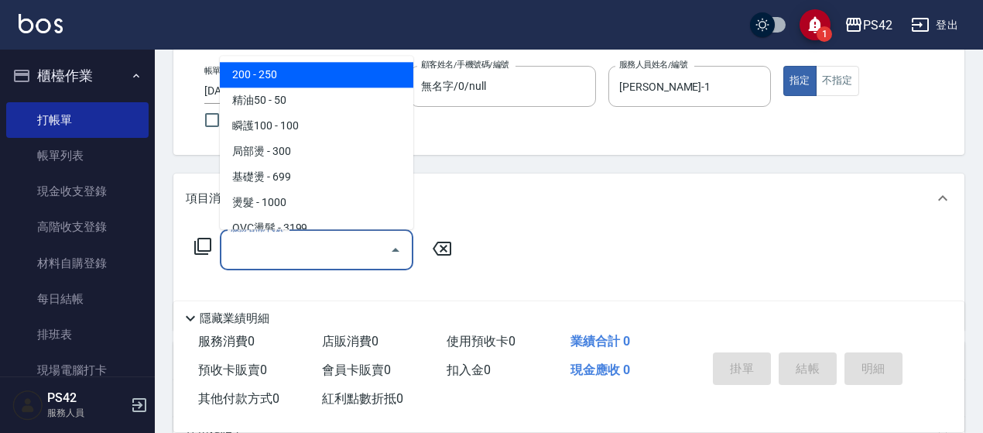
click at [345, 251] on input "服務名稱/代號" at bounding box center [305, 249] width 156 height 27
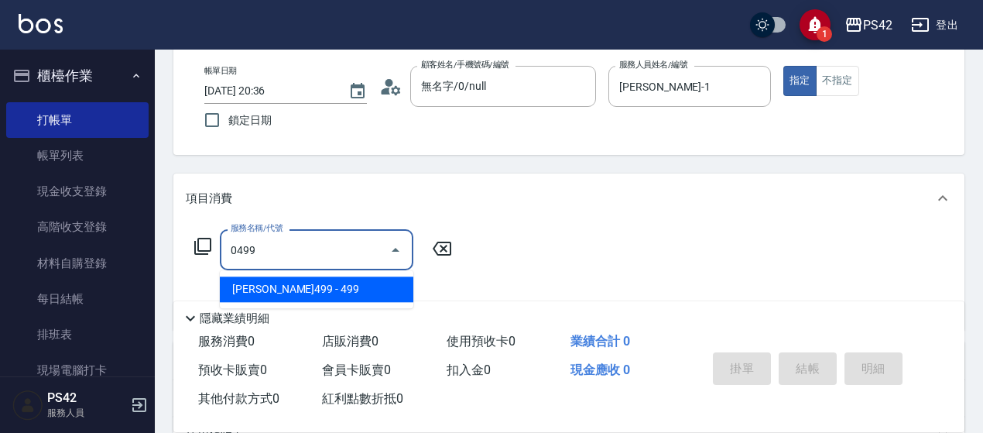
type input "[PERSON_NAME]499(0499)"
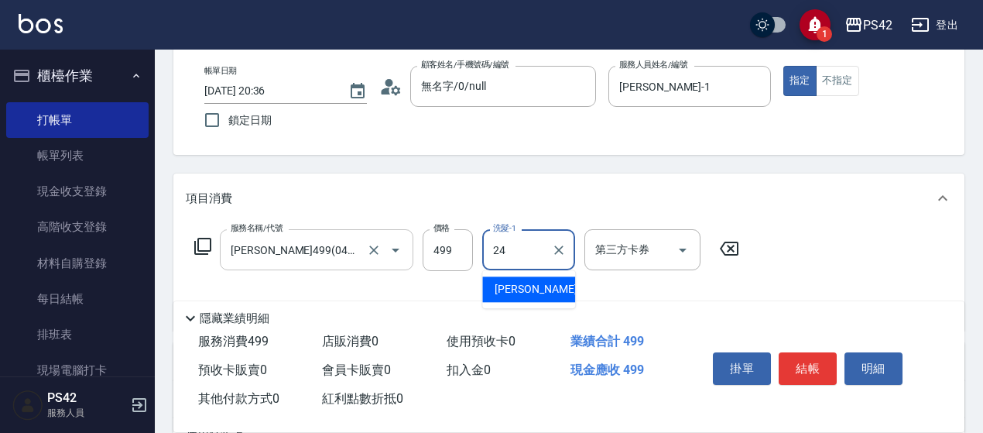
type input "[PERSON_NAME]-24"
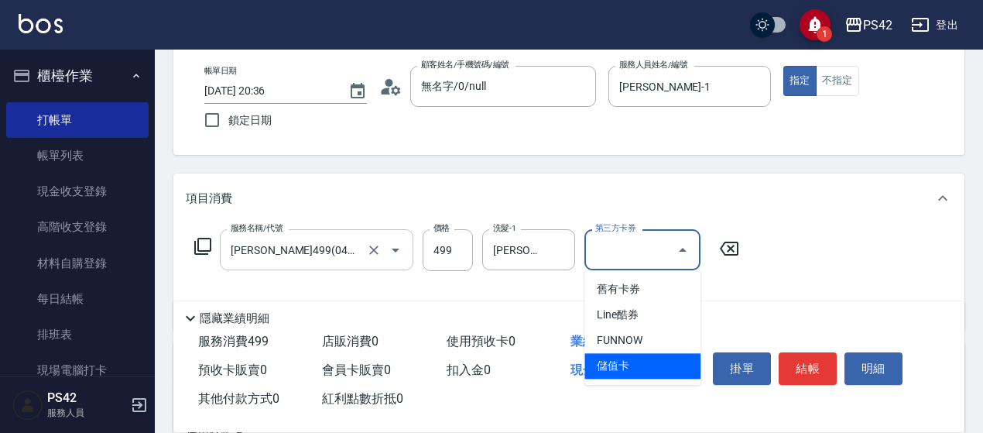
type input "儲值卡"
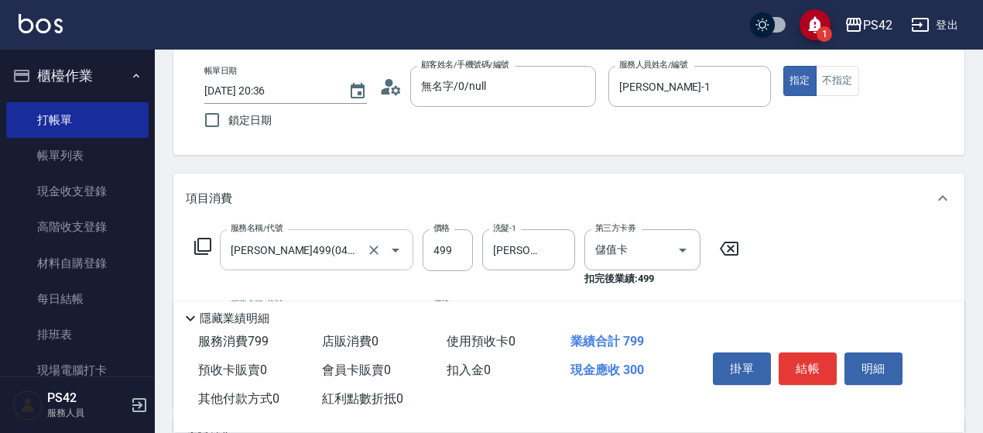
type input "剪髮(302)"
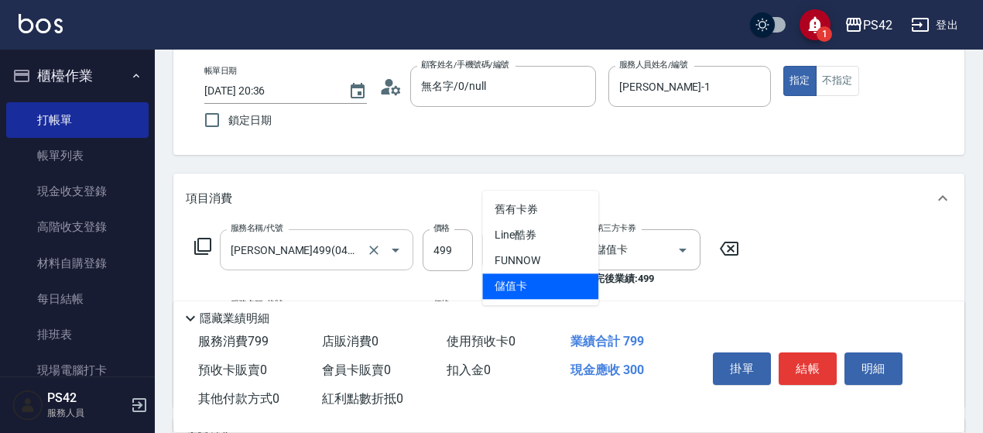
type input "儲值卡"
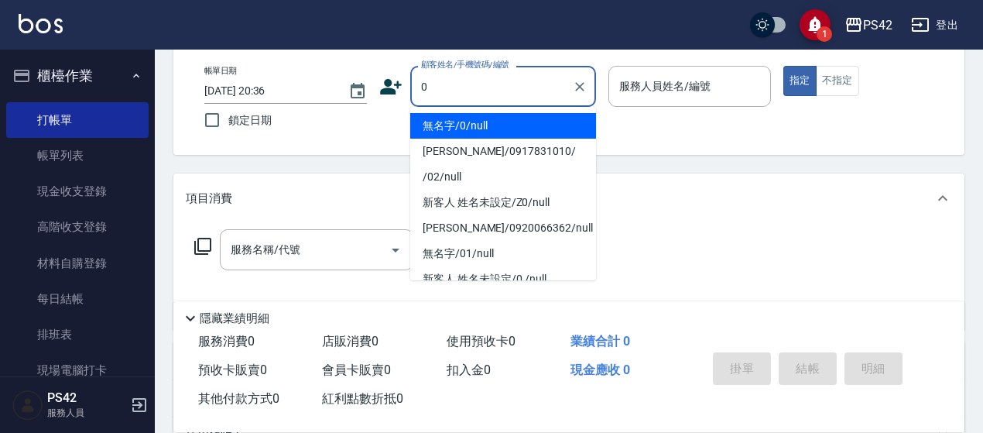
type input "無名字/0/null"
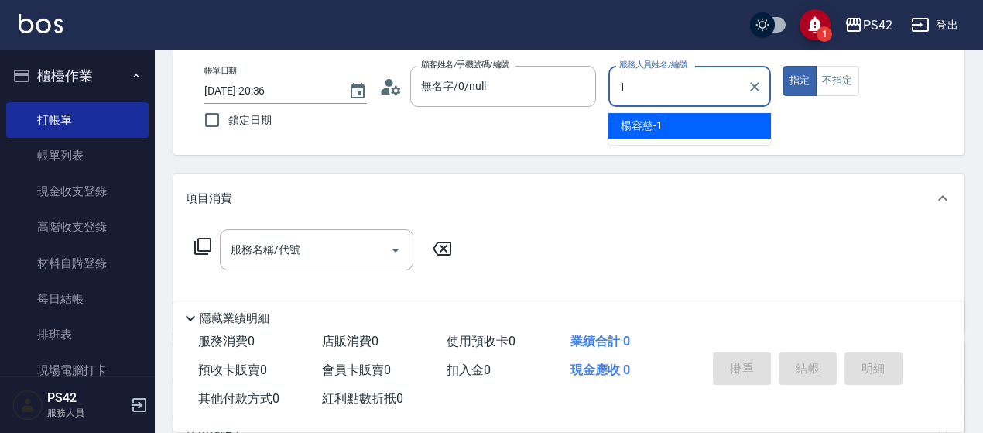
type input "[PERSON_NAME]-1"
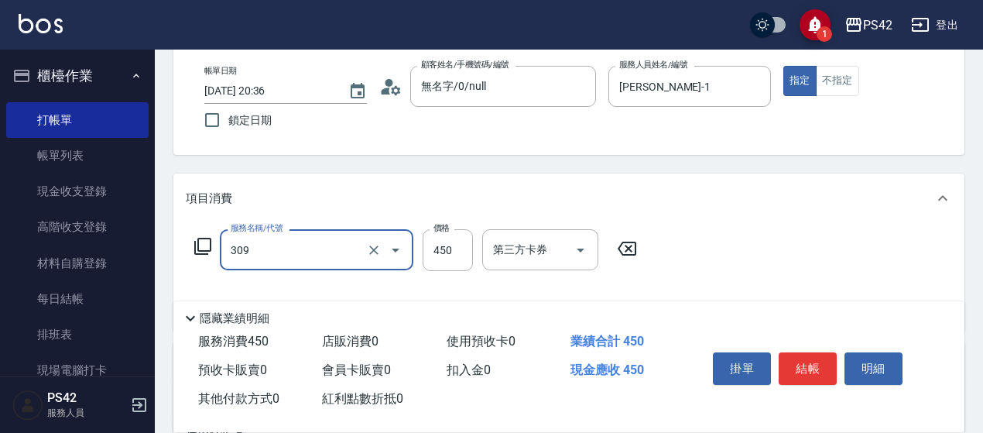
type input "洗+剪(309)"
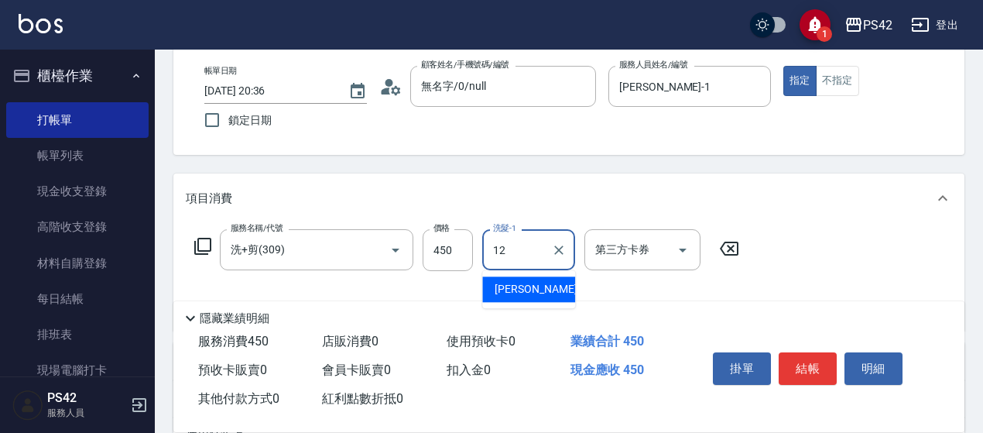
type input "[PERSON_NAME]-12"
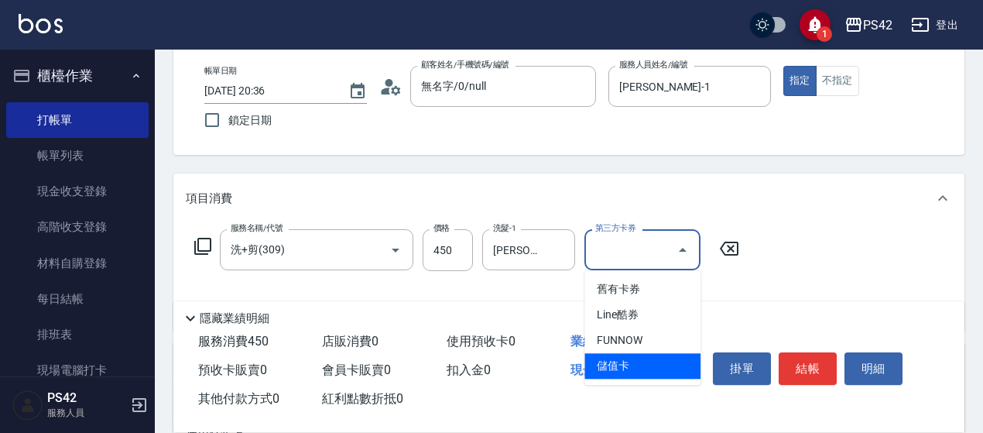
type input "儲值卡"
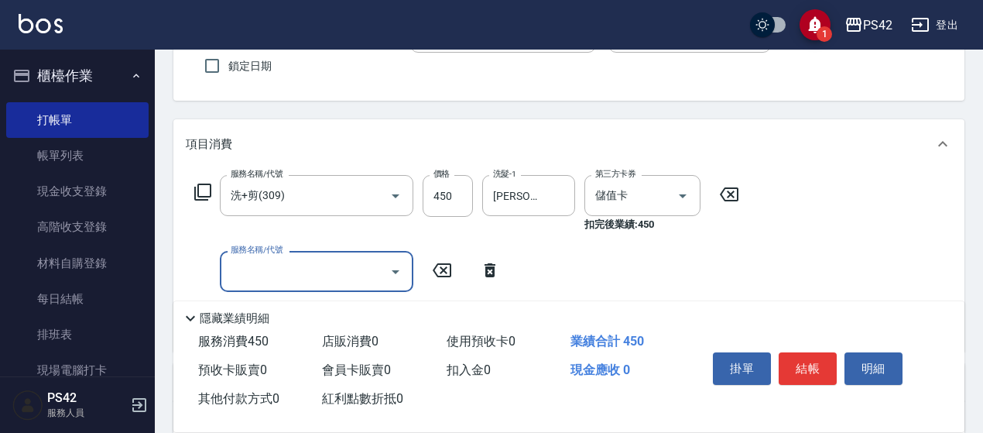
scroll to position [155, 0]
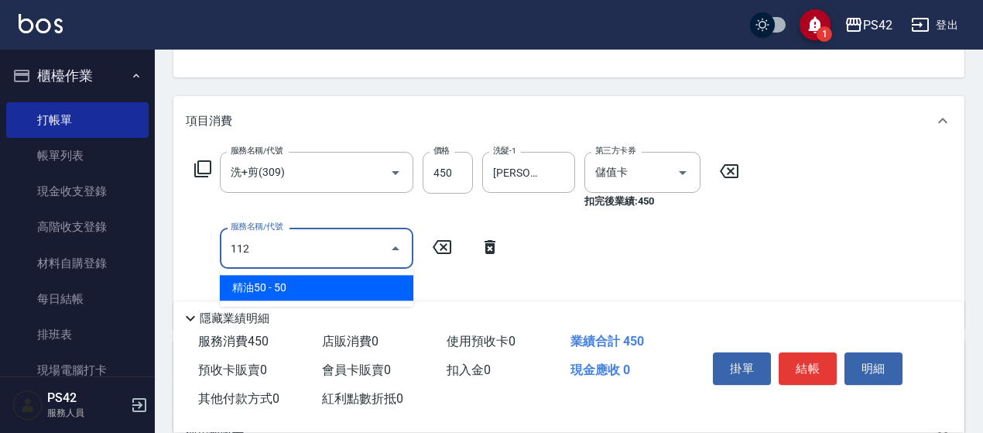
type input "精油50(112)"
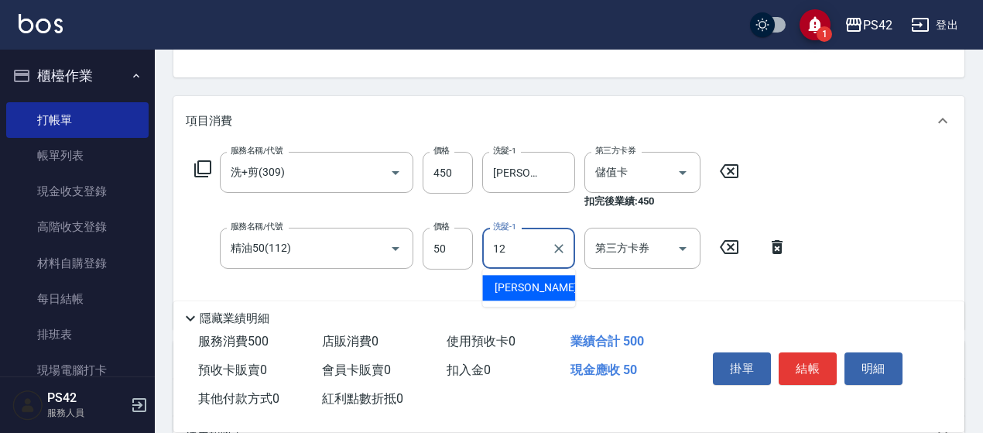
type input "[PERSON_NAME]-12"
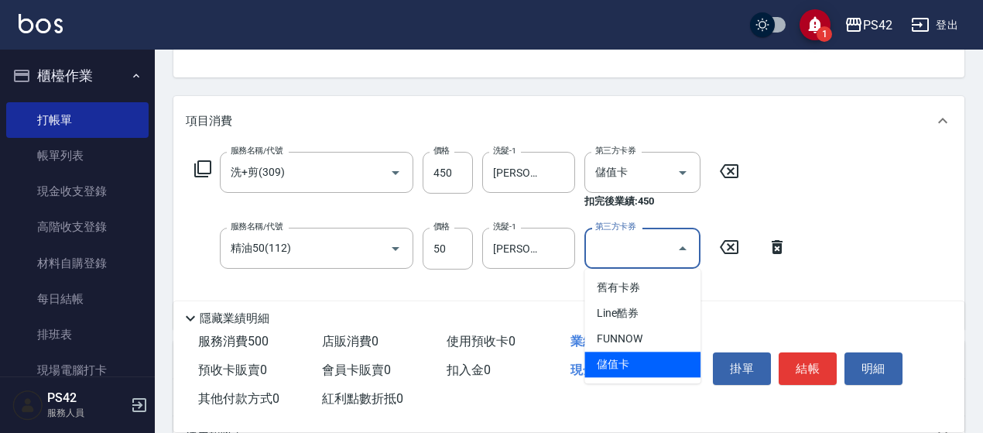
type input "儲值卡"
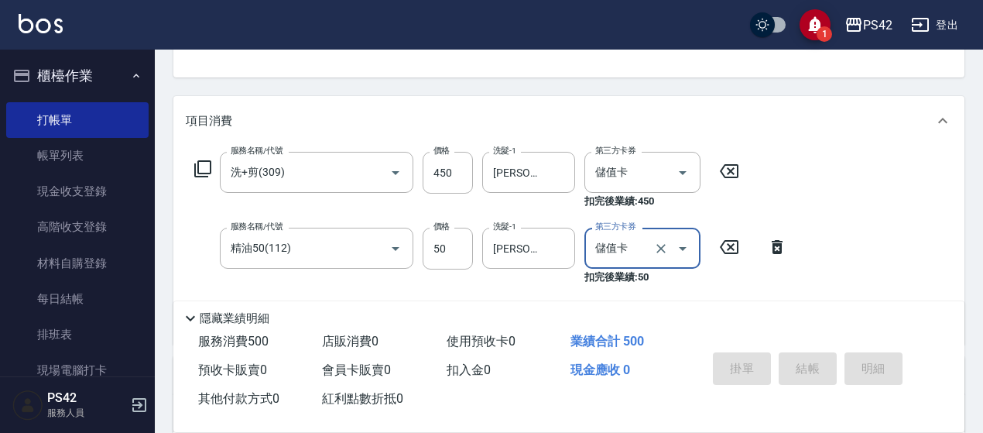
type input "[DATE] 20:37"
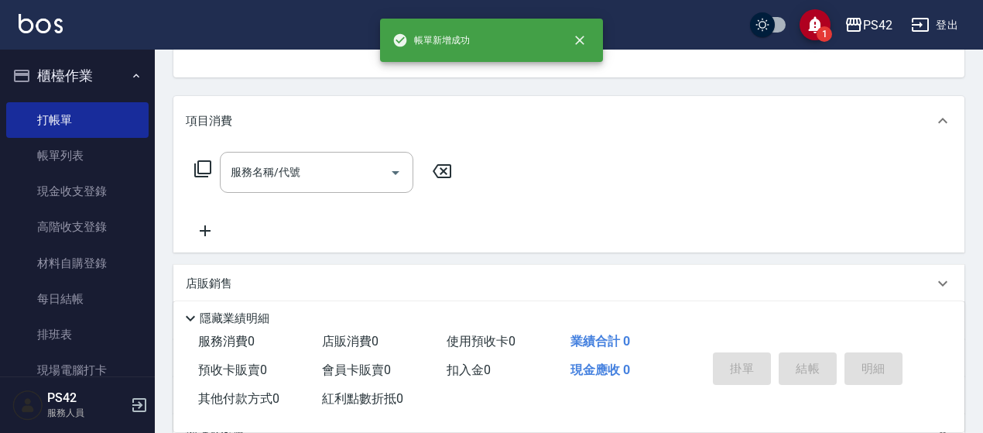
scroll to position [150, 0]
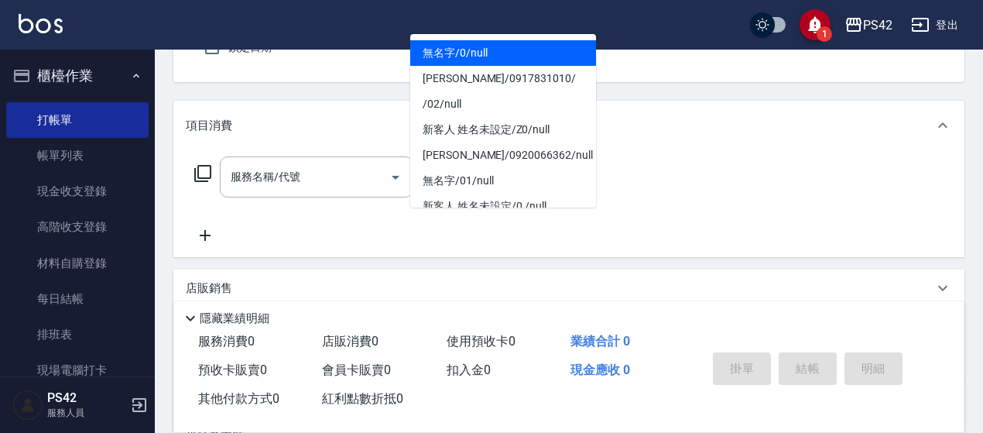
type input "0"
type input "1"
type input "無名字/0/null"
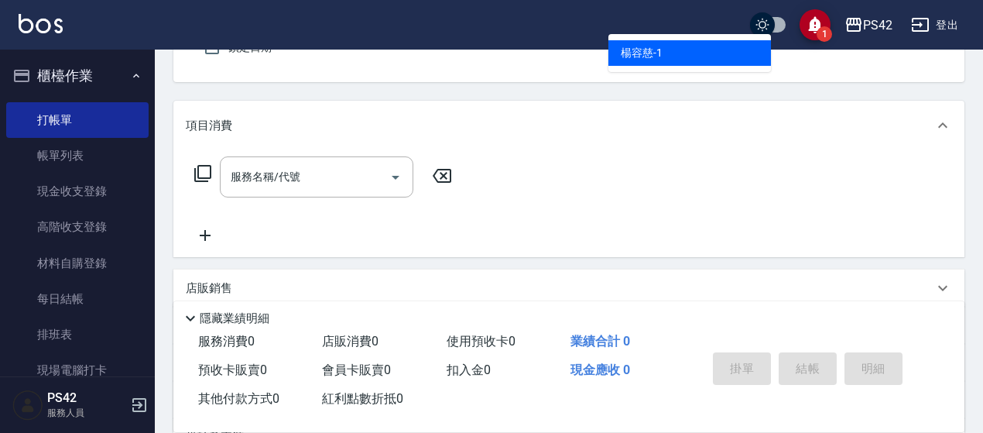
type input "[PERSON_NAME]-1"
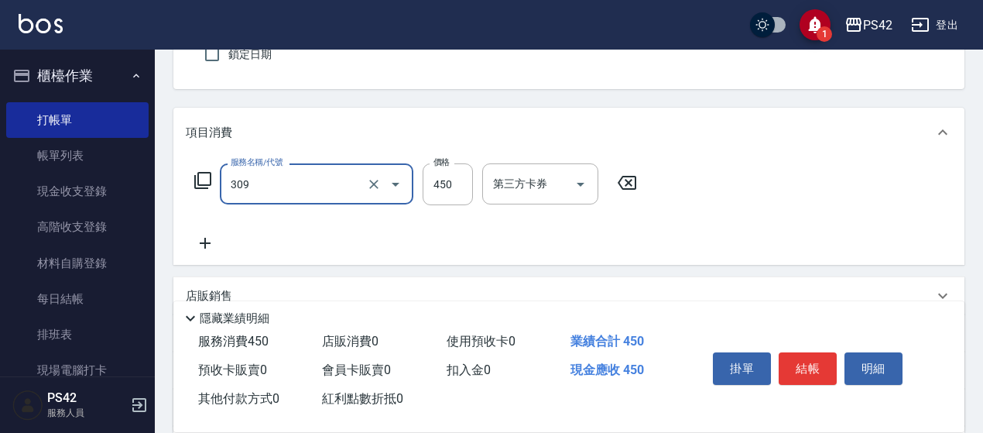
type input "洗+剪(309)"
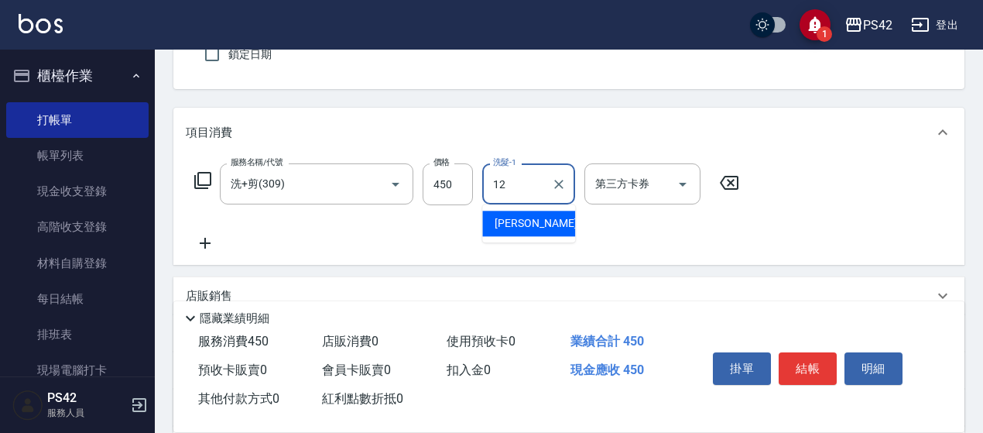
type input "[PERSON_NAME]-12"
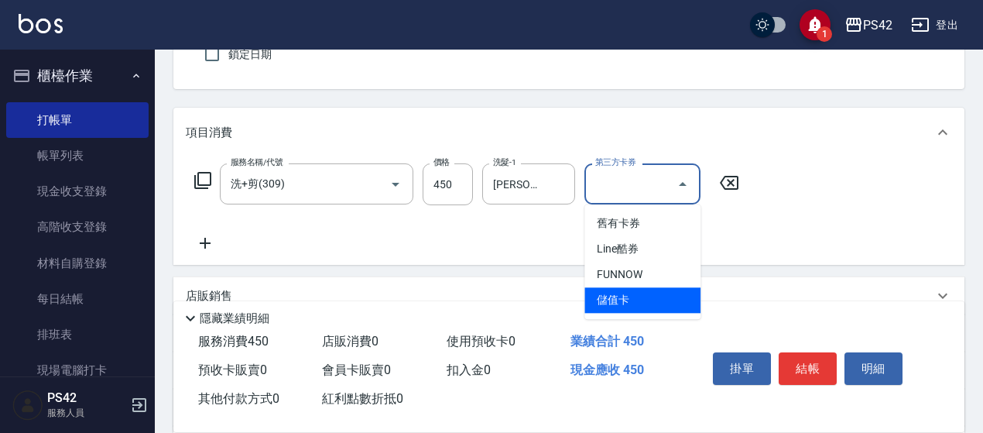
type input "儲值卡"
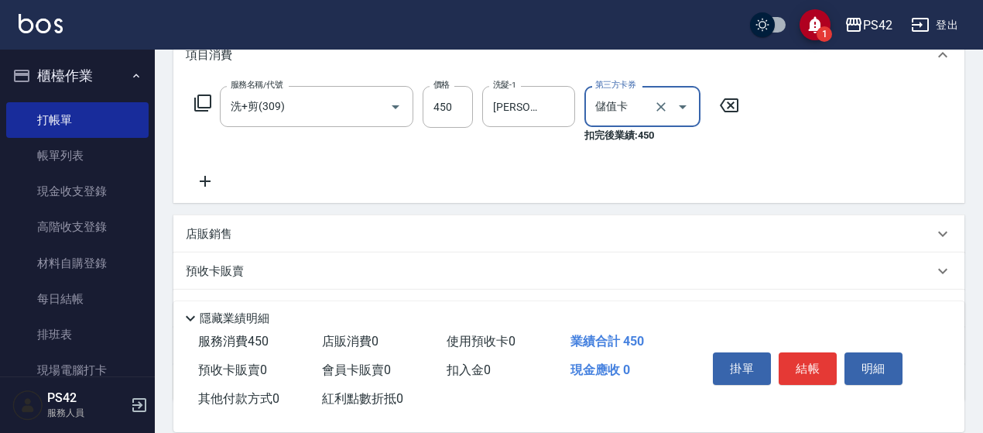
scroll to position [298, 0]
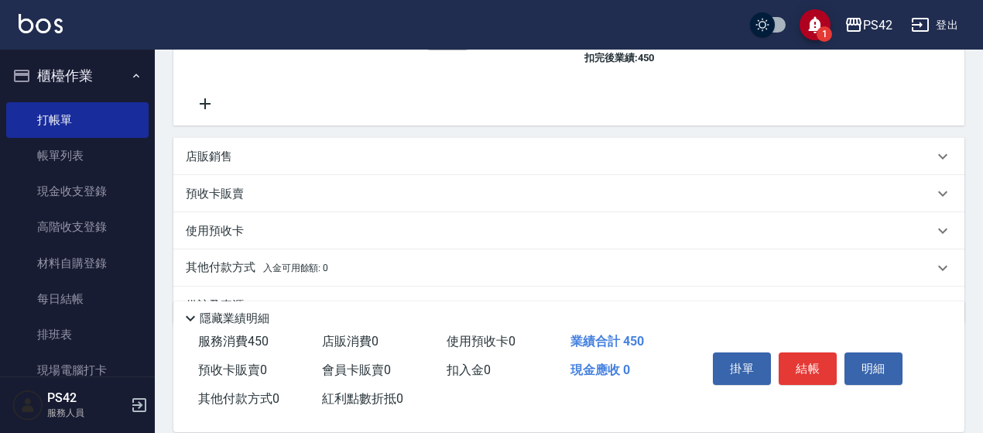
click at [234, 163] on div "店販銷售" at bounding box center [560, 157] width 748 height 16
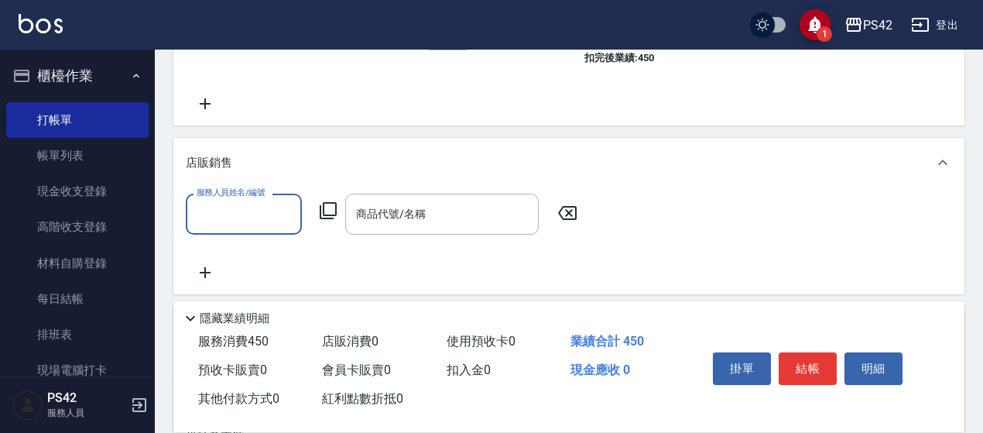
scroll to position [0, 0]
type input "[PERSON_NAME]-1"
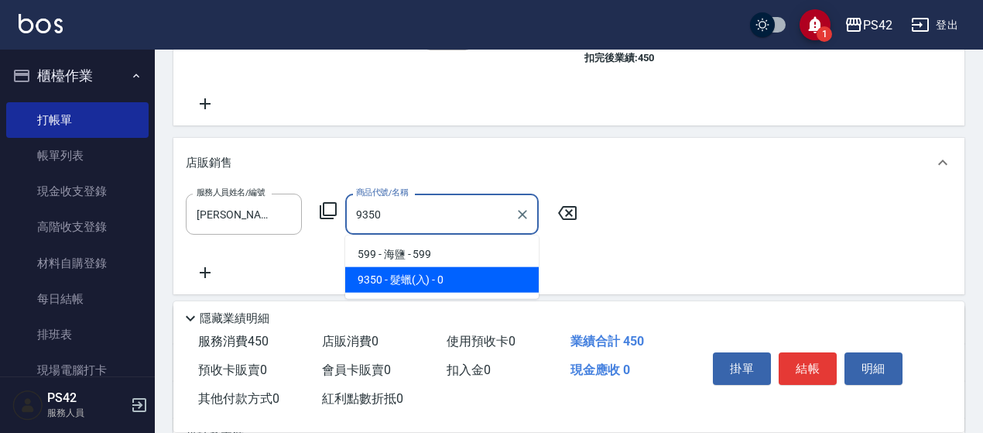
type input "髮蠟(入)"
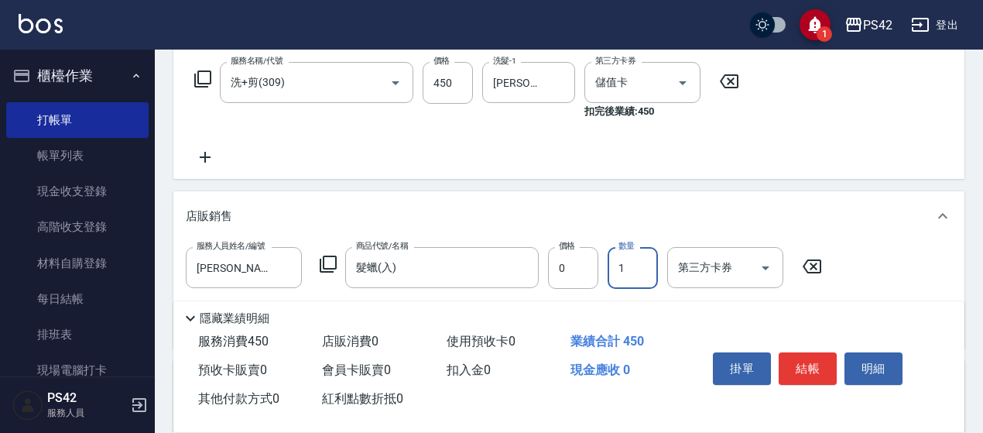
scroll to position [221, 0]
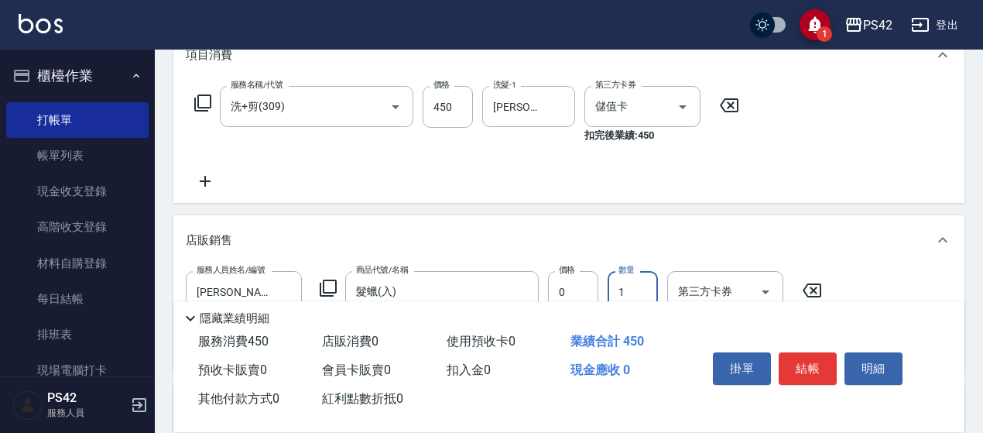
click at [204, 179] on icon at bounding box center [205, 181] width 11 height 11
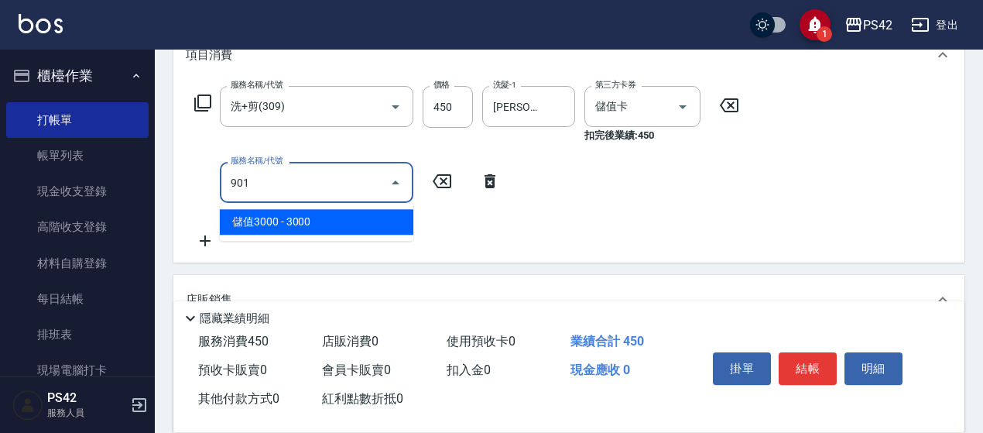
type input "儲值3000(901)"
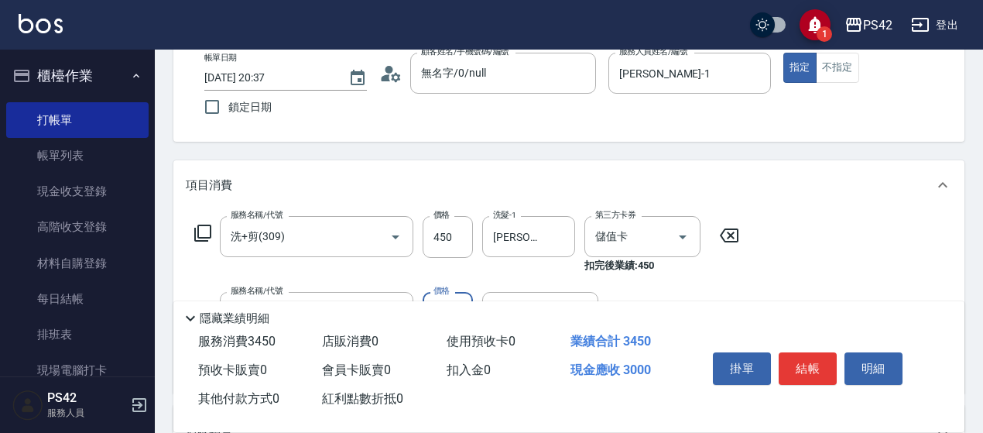
scroll to position [0, 0]
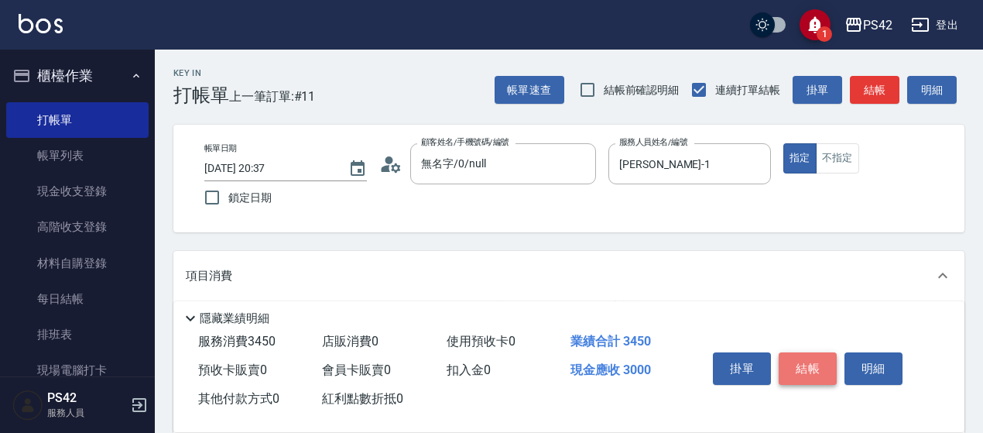
click at [802, 368] on button "結帳" at bounding box center [808, 368] width 58 height 33
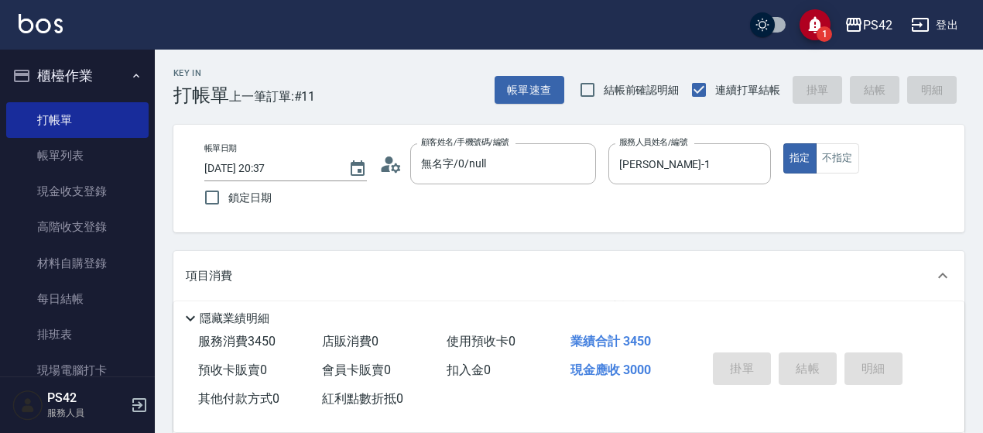
type input "[DATE] 20:38"
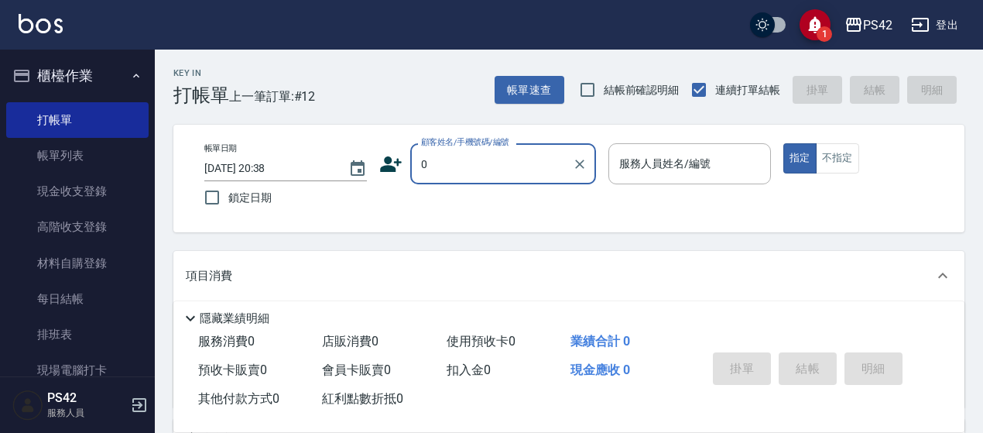
type input "無名字/0/null"
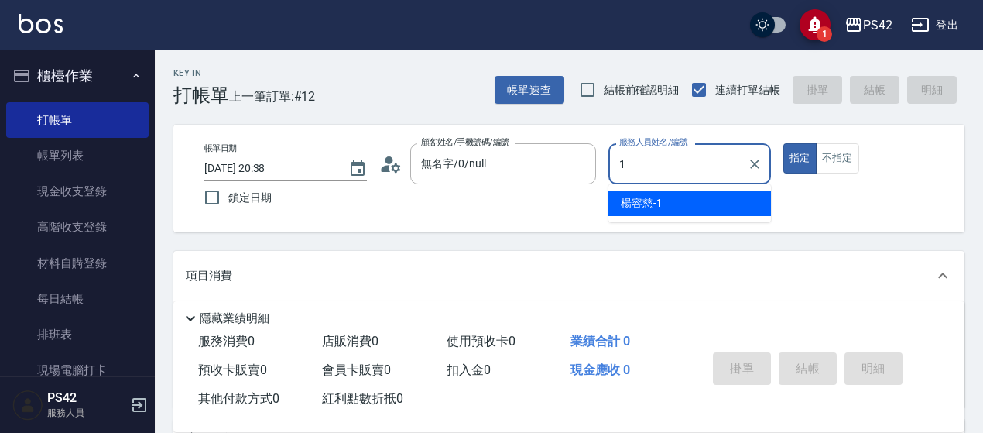
type input "[PERSON_NAME]-1"
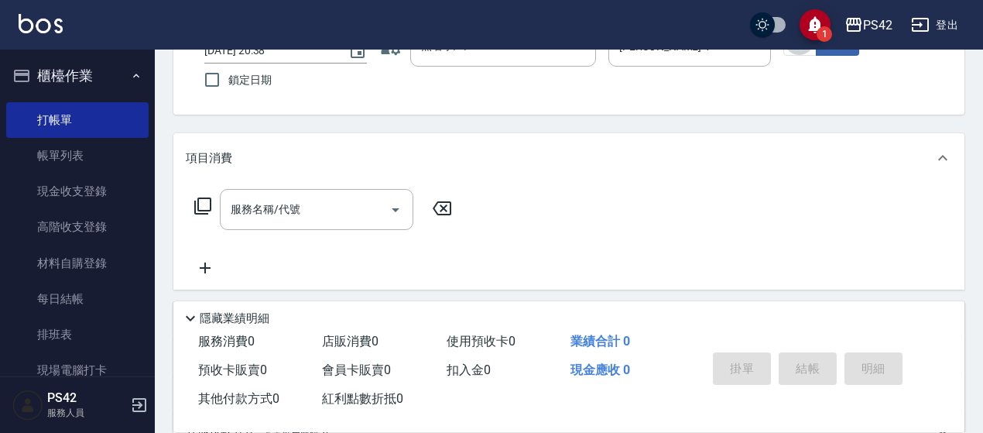
scroll to position [155, 0]
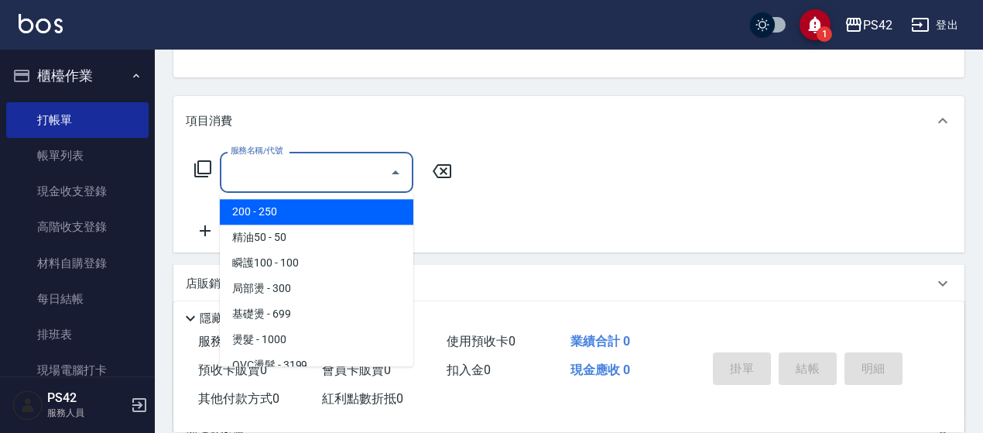
click at [268, 169] on input "服務名稱/代號" at bounding box center [305, 172] width 156 height 27
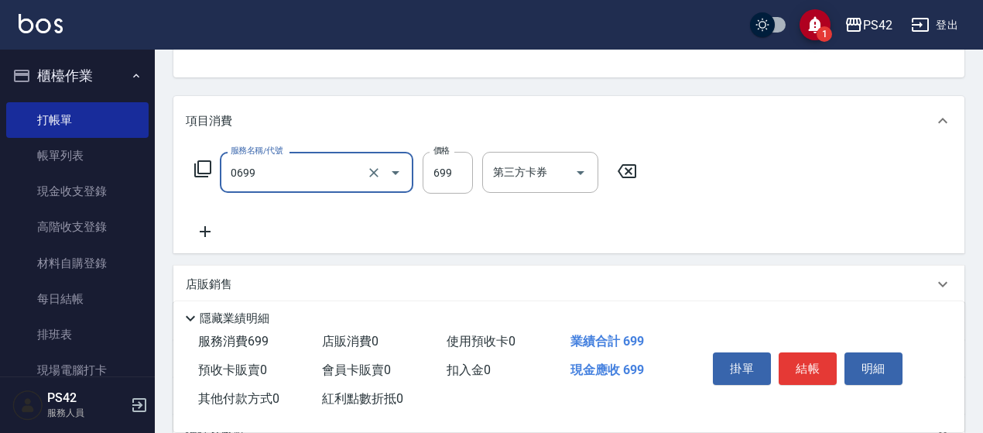
type input "精油SPA(0699)"
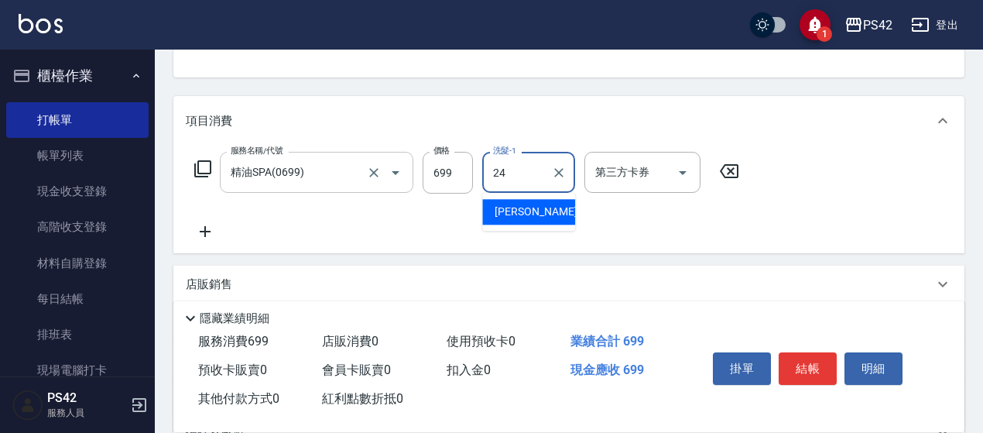
type input "[PERSON_NAME]-24"
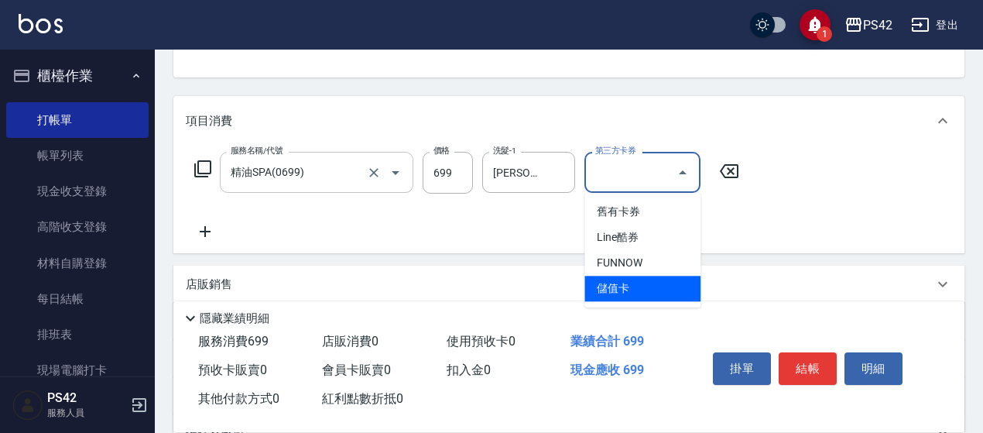
type input "儲值卡"
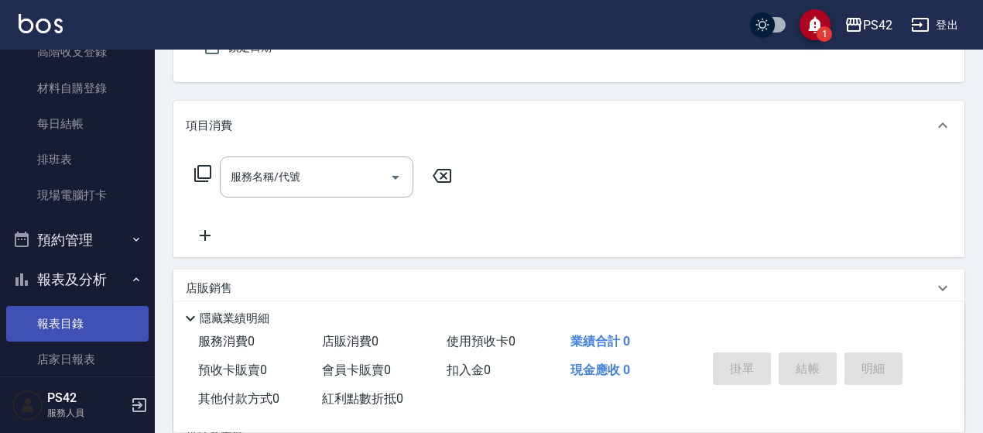
scroll to position [310, 0]
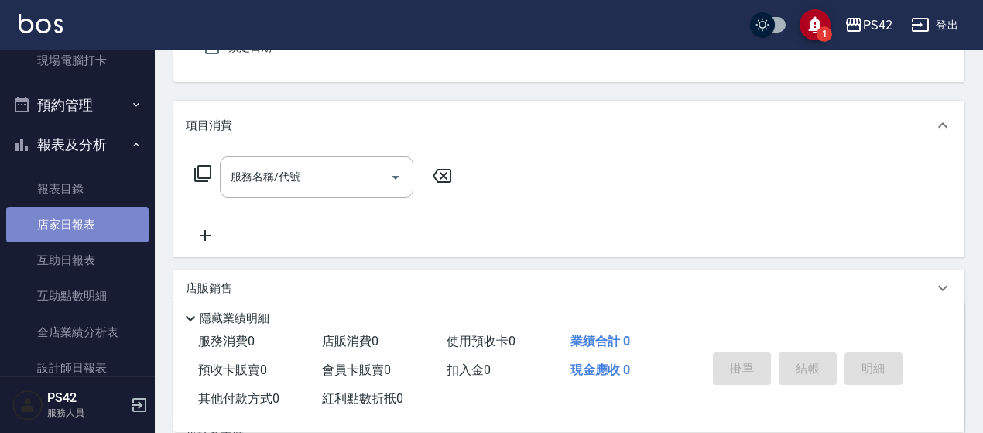
click at [97, 231] on link "店家日報表" at bounding box center [77, 225] width 142 height 36
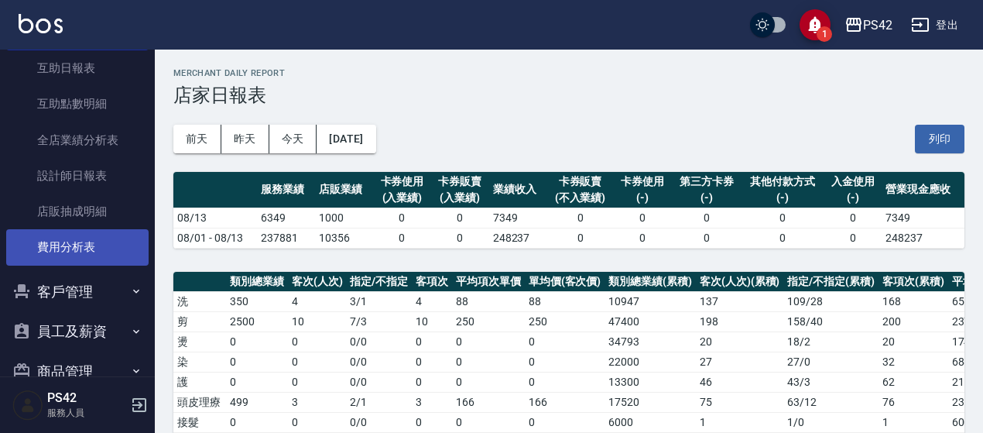
scroll to position [534, 0]
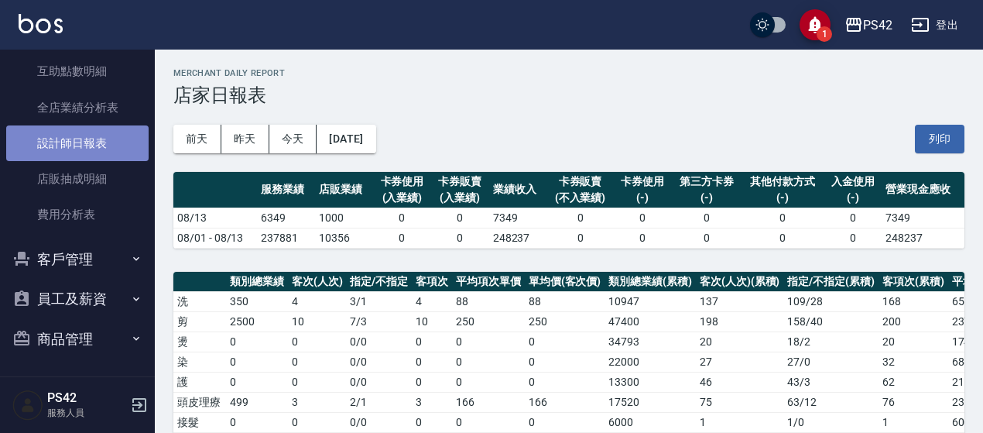
click at [95, 154] on link "設計師日報表" at bounding box center [77, 143] width 142 height 36
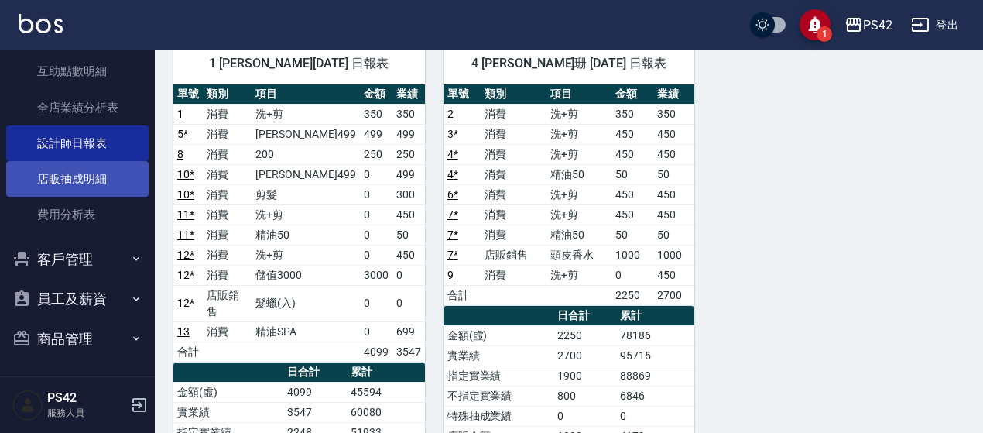
scroll to position [302, 0]
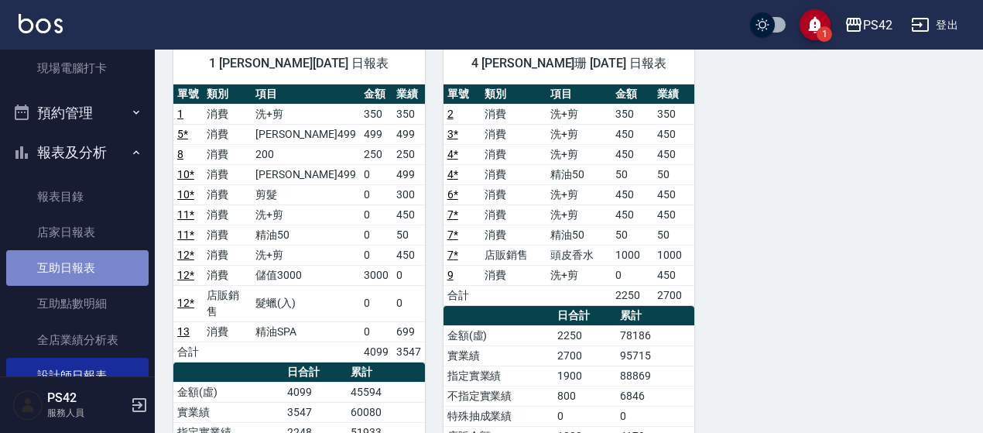
click at [89, 259] on link "互助日報表" at bounding box center [77, 268] width 142 height 36
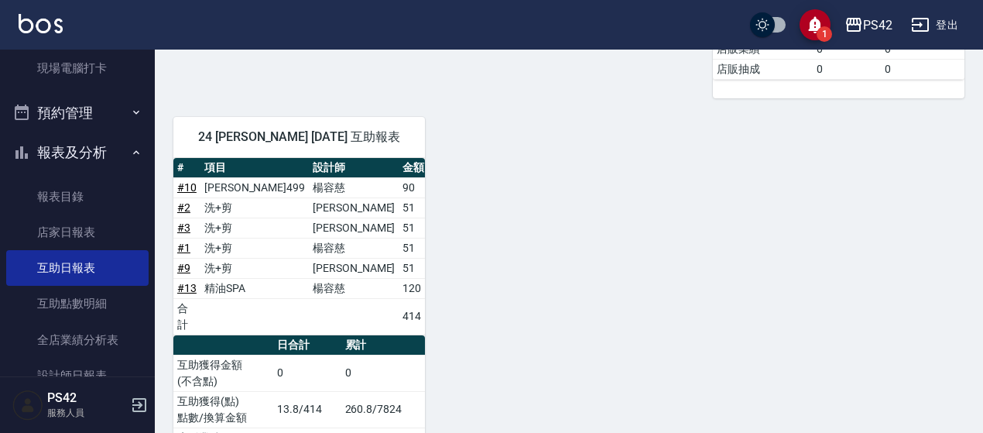
scroll to position [611, 0]
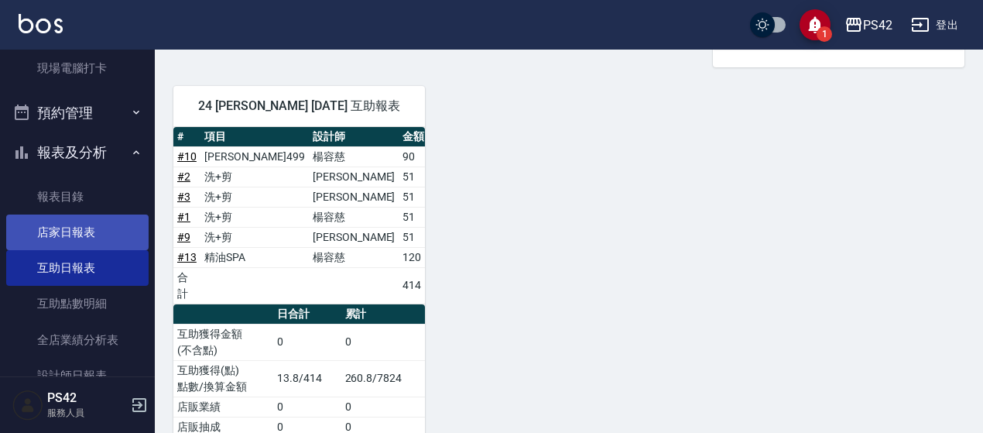
click at [67, 229] on link "店家日報表" at bounding box center [77, 232] width 142 height 36
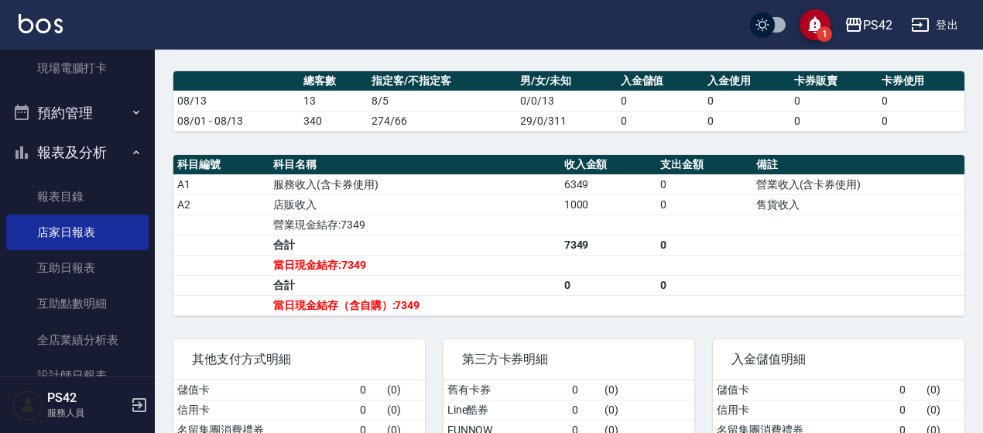
scroll to position [494, 0]
